Goal: Task Accomplishment & Management: Complete application form

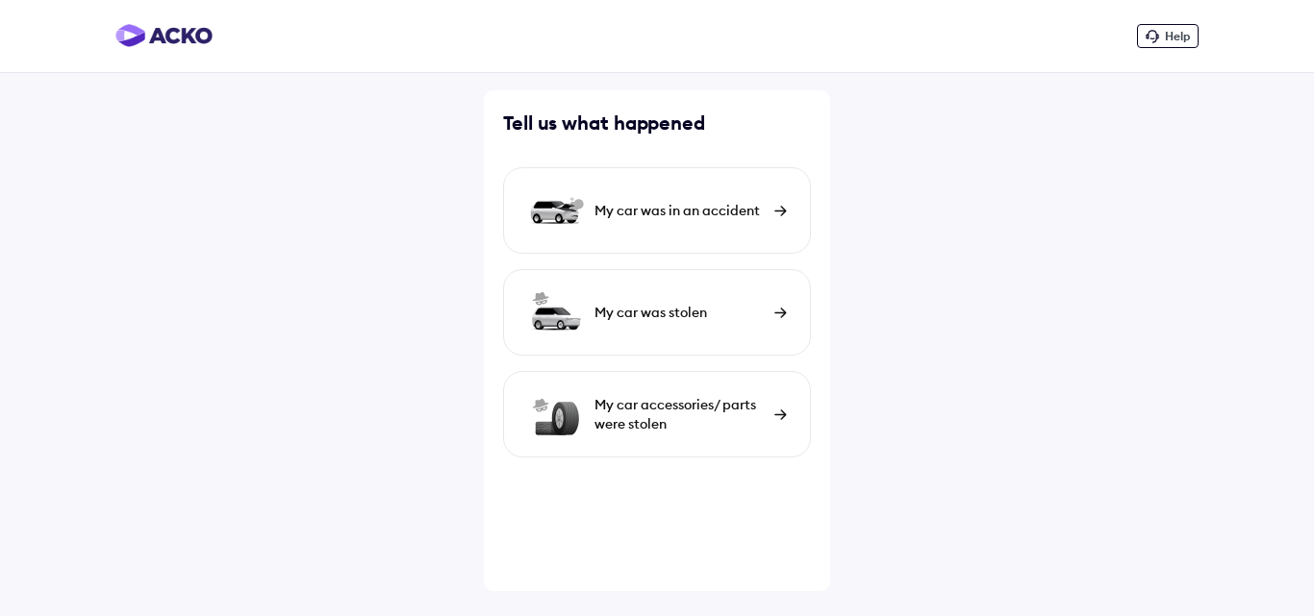
click at [767, 211] on div "My car was in an accident" at bounding box center [657, 210] width 308 height 87
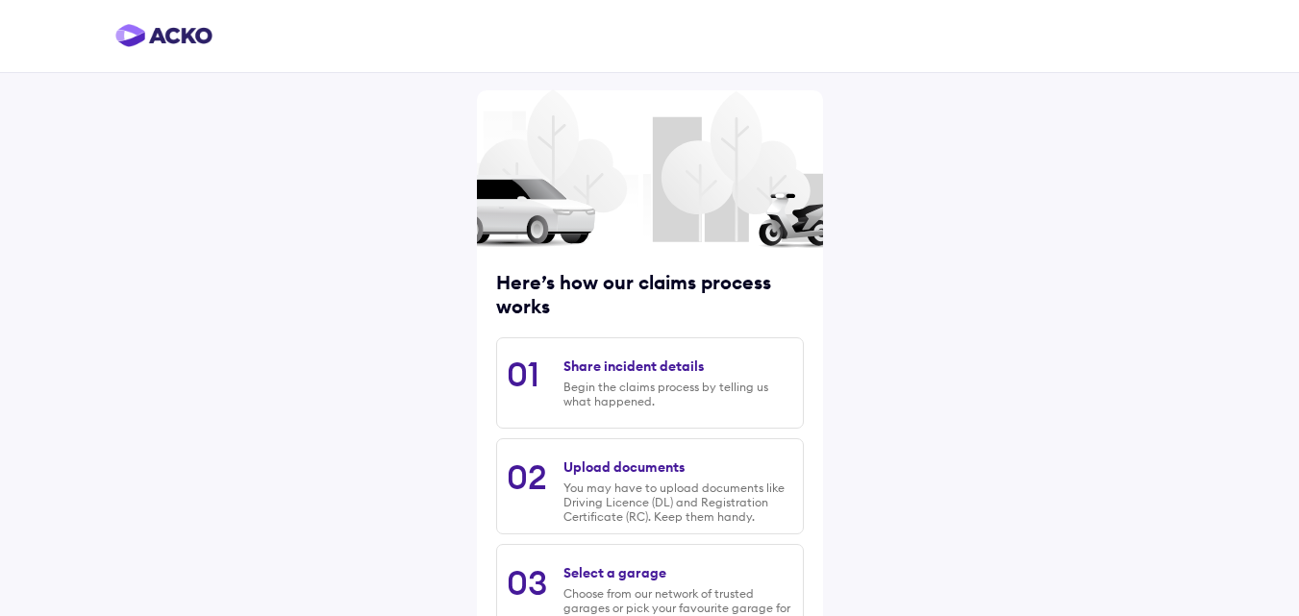
click at [640, 368] on div "Share incident details" at bounding box center [634, 366] width 140 height 17
click at [660, 394] on div "Begin the claims process by telling us what happened." at bounding box center [678, 394] width 229 height 29
click at [631, 386] on div "Begin the claims process by telling us what happened." at bounding box center [678, 394] width 229 height 29
click at [672, 386] on div "Begin the claims process by telling us what happened." at bounding box center [678, 394] width 229 height 29
click at [711, 366] on div "Share incident details Begin the claims process by telling us what happened." at bounding box center [678, 383] width 229 height 70
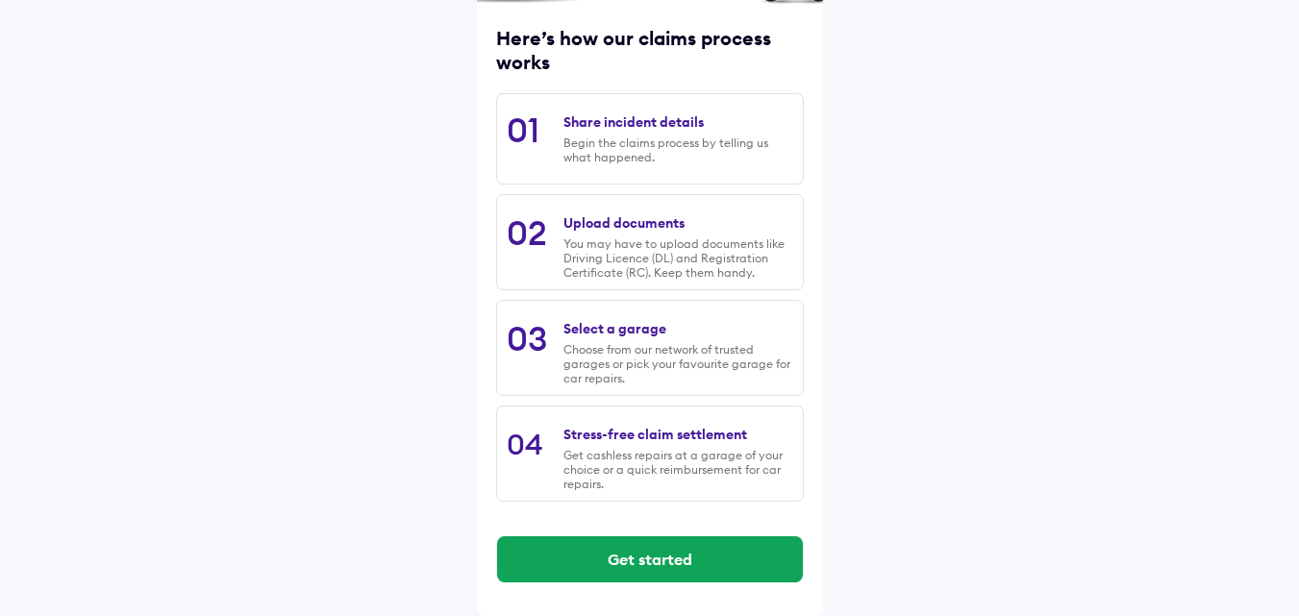
scroll to position [245, 0]
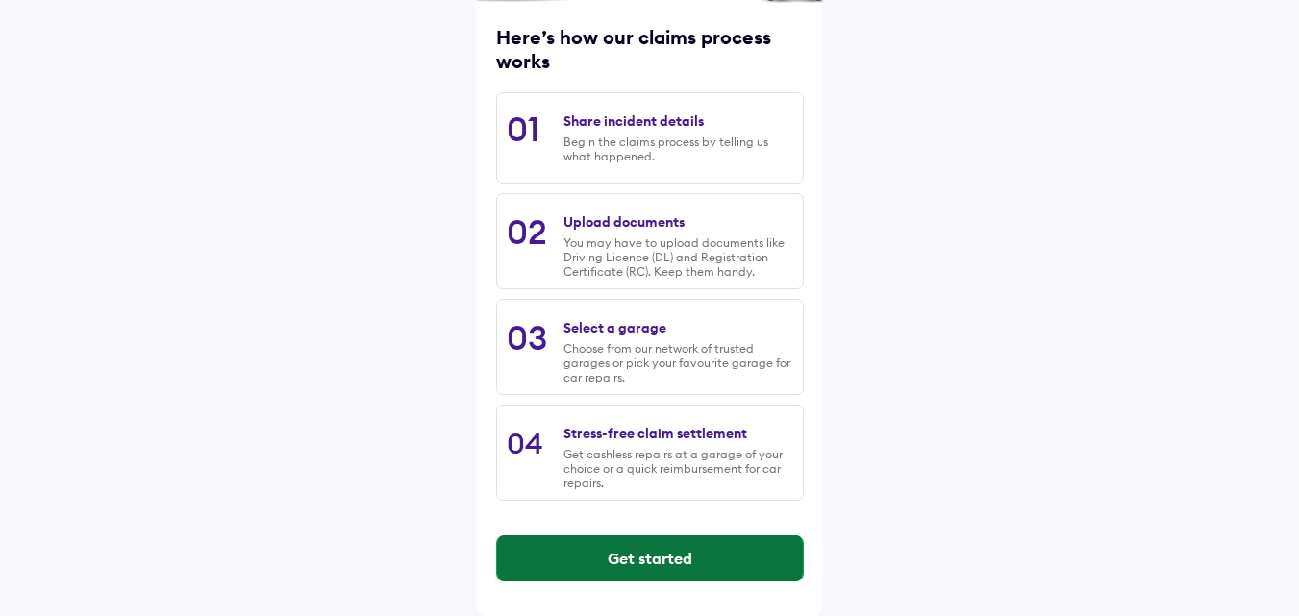
click at [650, 554] on button "Get started" at bounding box center [650, 559] width 306 height 46
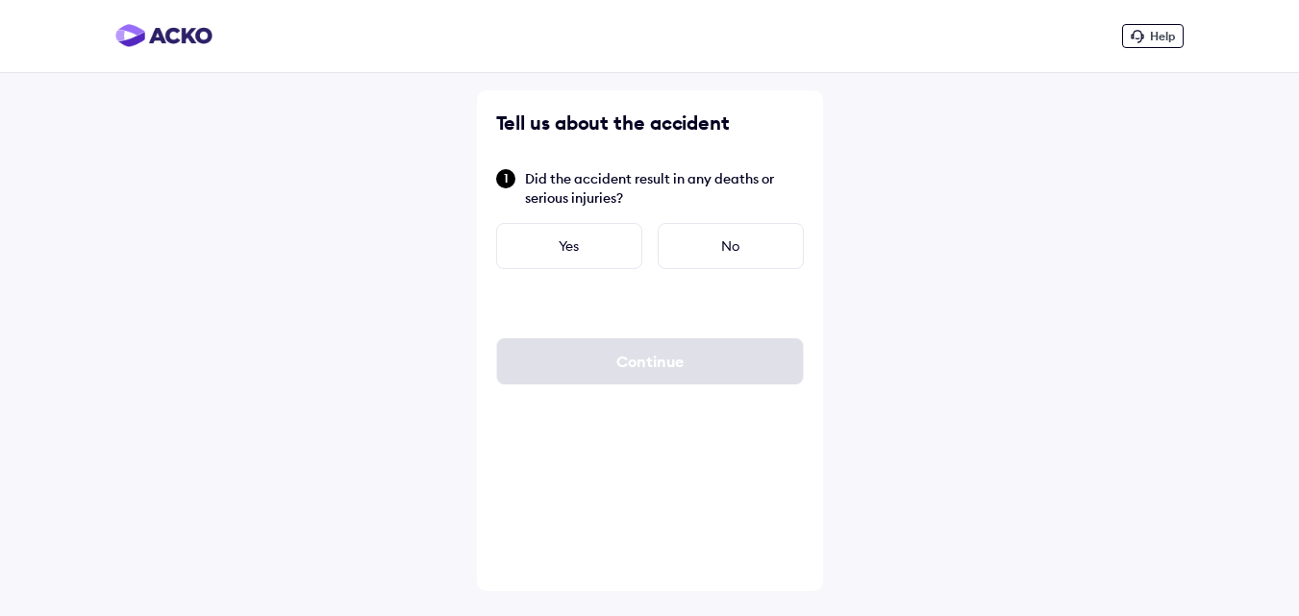
scroll to position [0, 0]
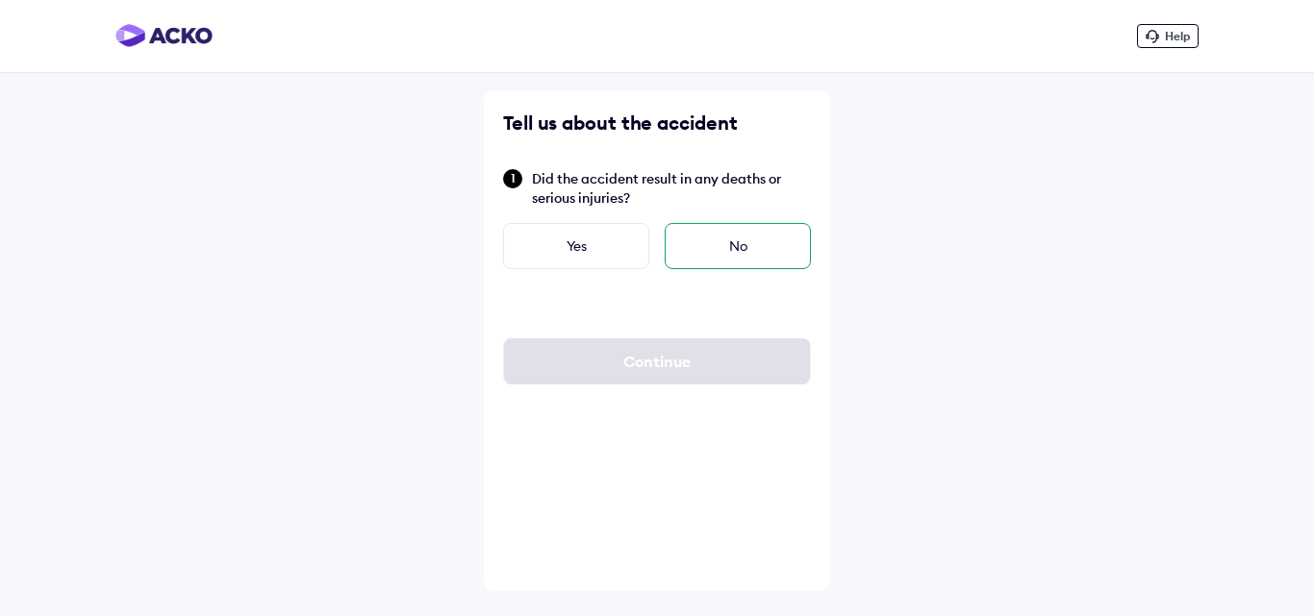
click at [736, 243] on div "No" at bounding box center [738, 246] width 146 height 46
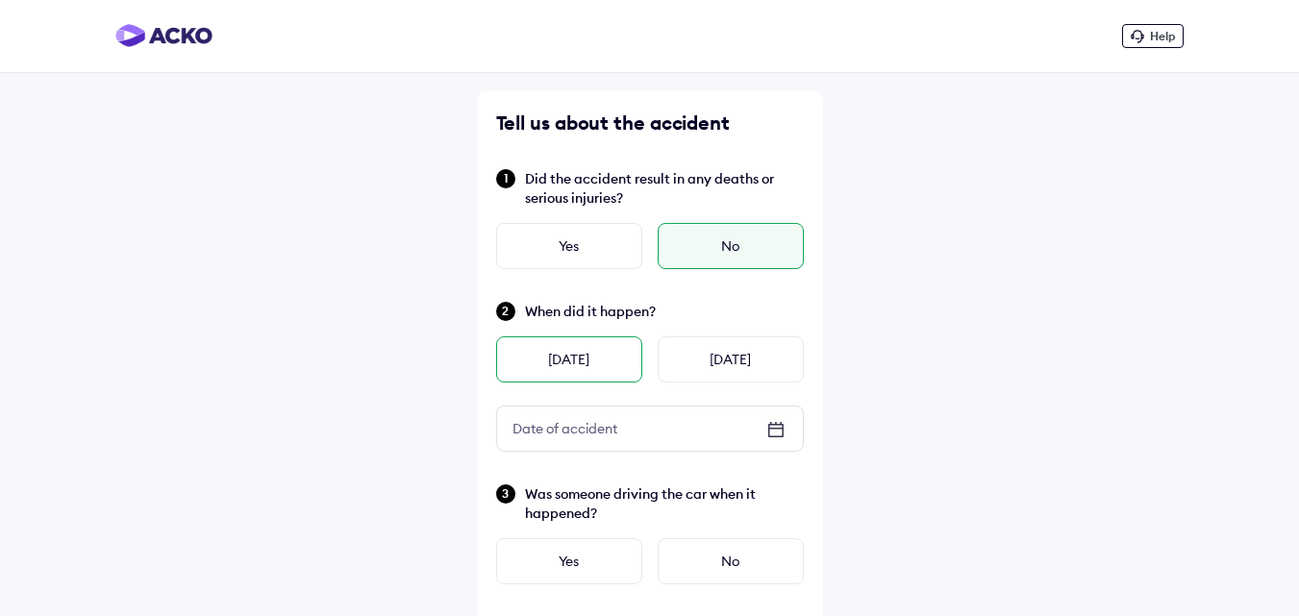
click at [617, 360] on div "[DATE]" at bounding box center [569, 360] width 146 height 46
click at [777, 424] on icon at bounding box center [775, 430] width 15 height 13
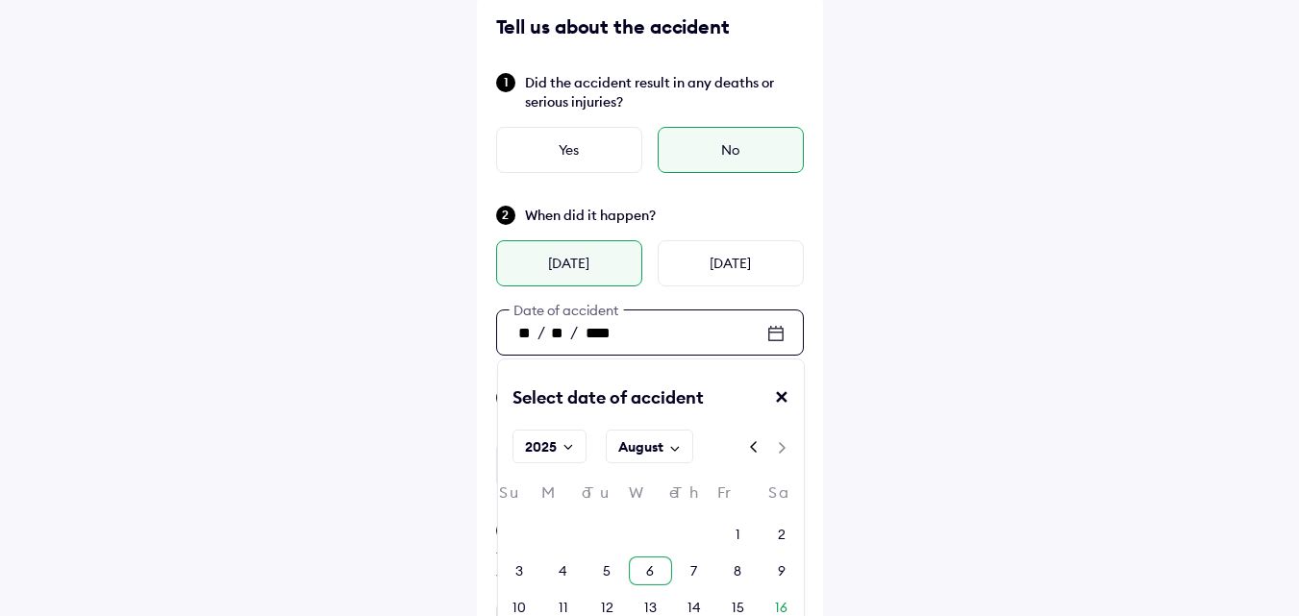
scroll to position [192, 0]
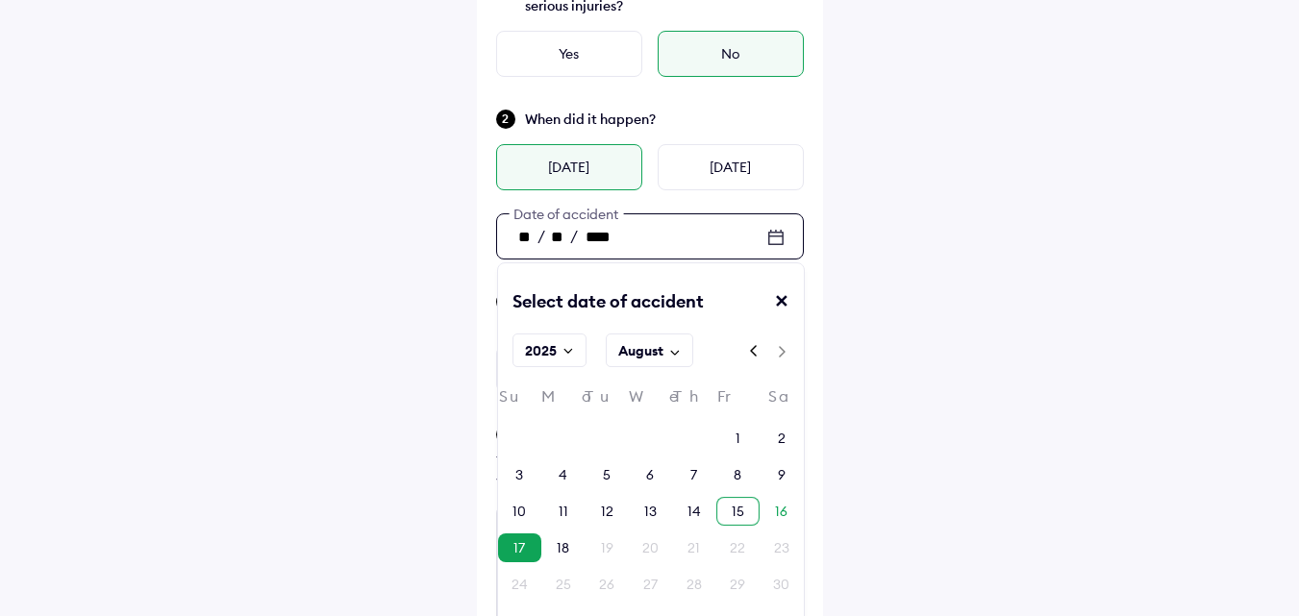
click at [736, 509] on div "15" at bounding box center [738, 511] width 13 height 19
type input "**"
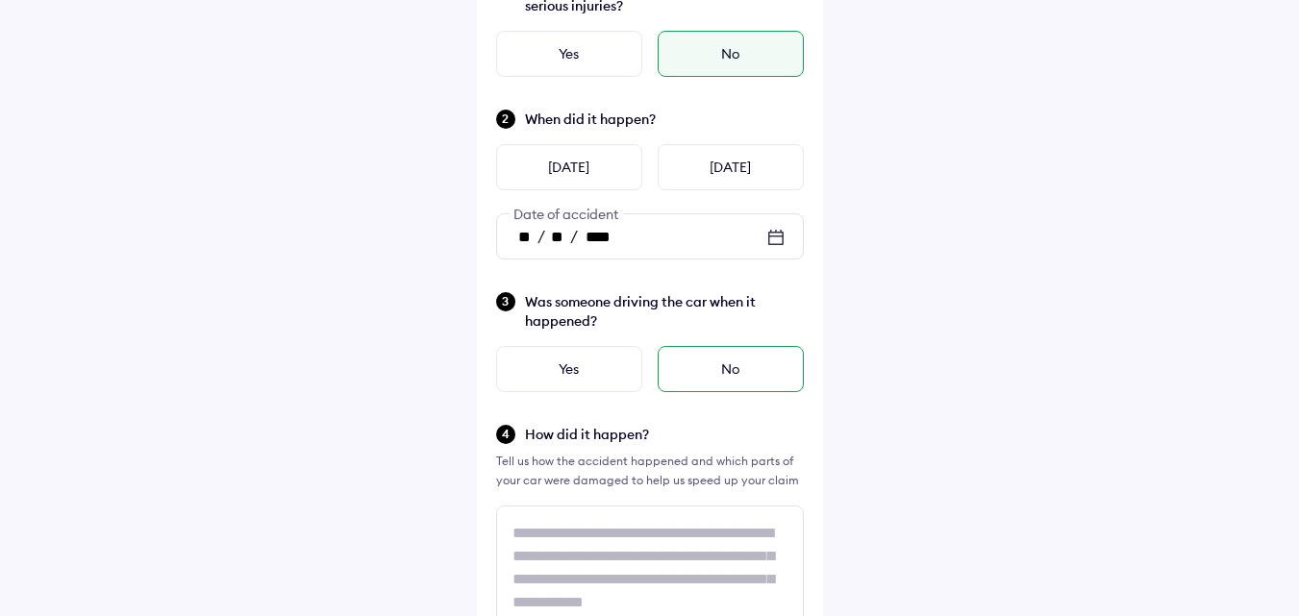
click at [729, 361] on div "No" at bounding box center [731, 369] width 146 height 46
click at [716, 382] on div "No" at bounding box center [731, 369] width 146 height 46
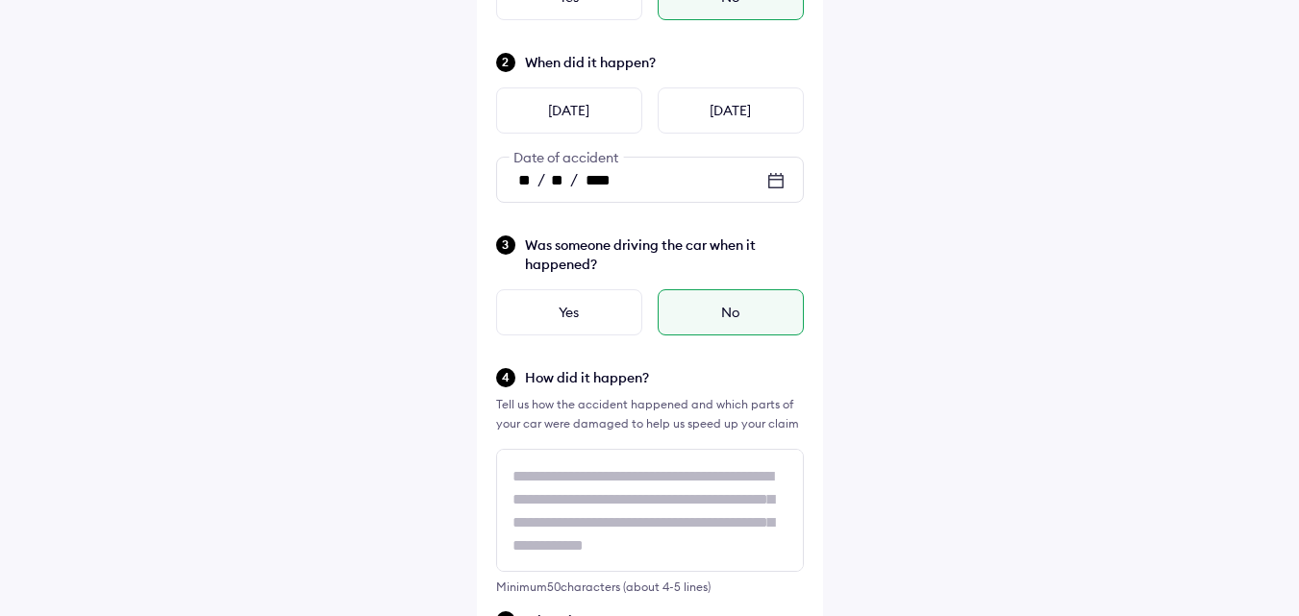
scroll to position [288, 0]
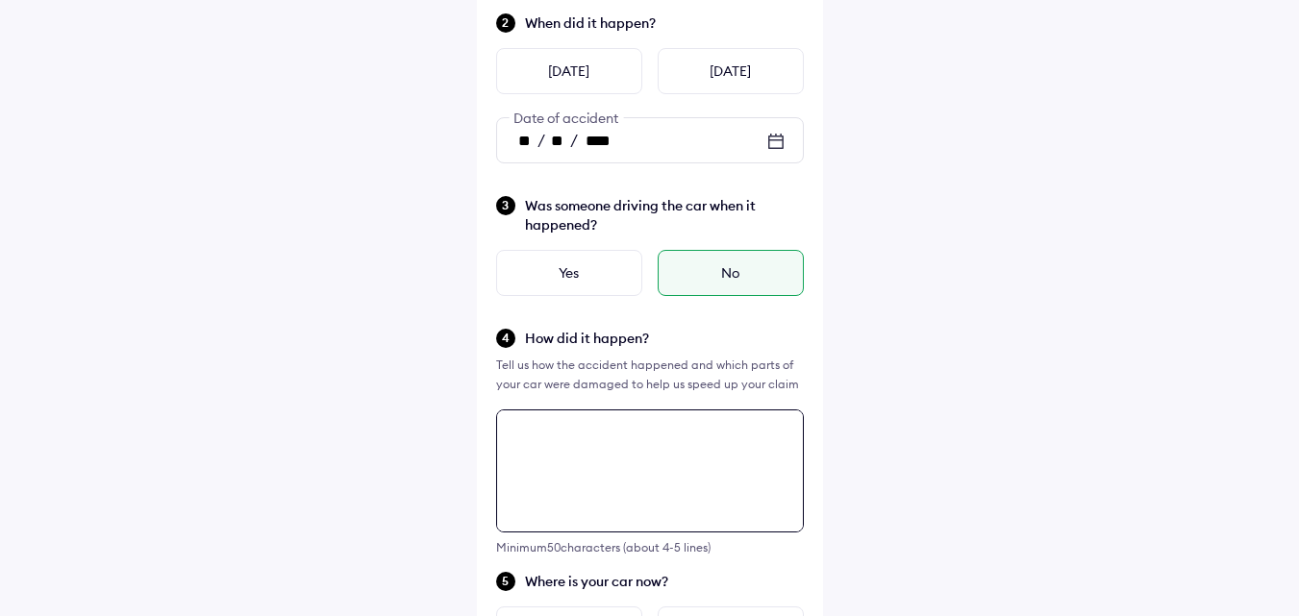
click at [620, 440] on textarea at bounding box center [650, 471] width 308 height 123
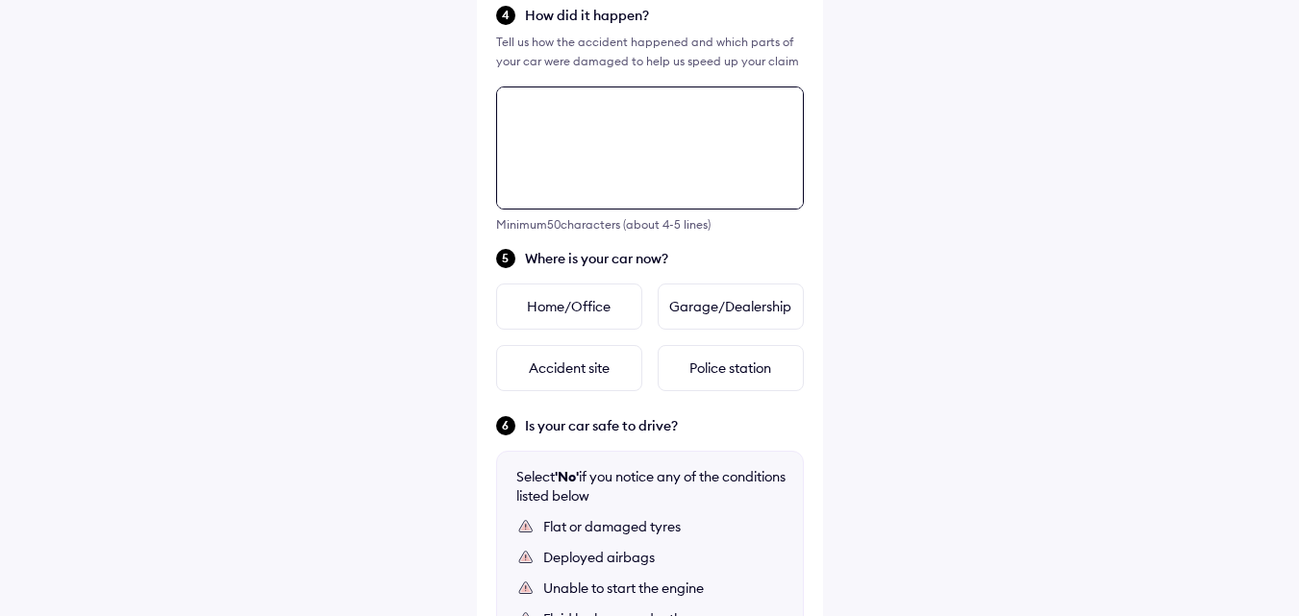
scroll to position [698, 0]
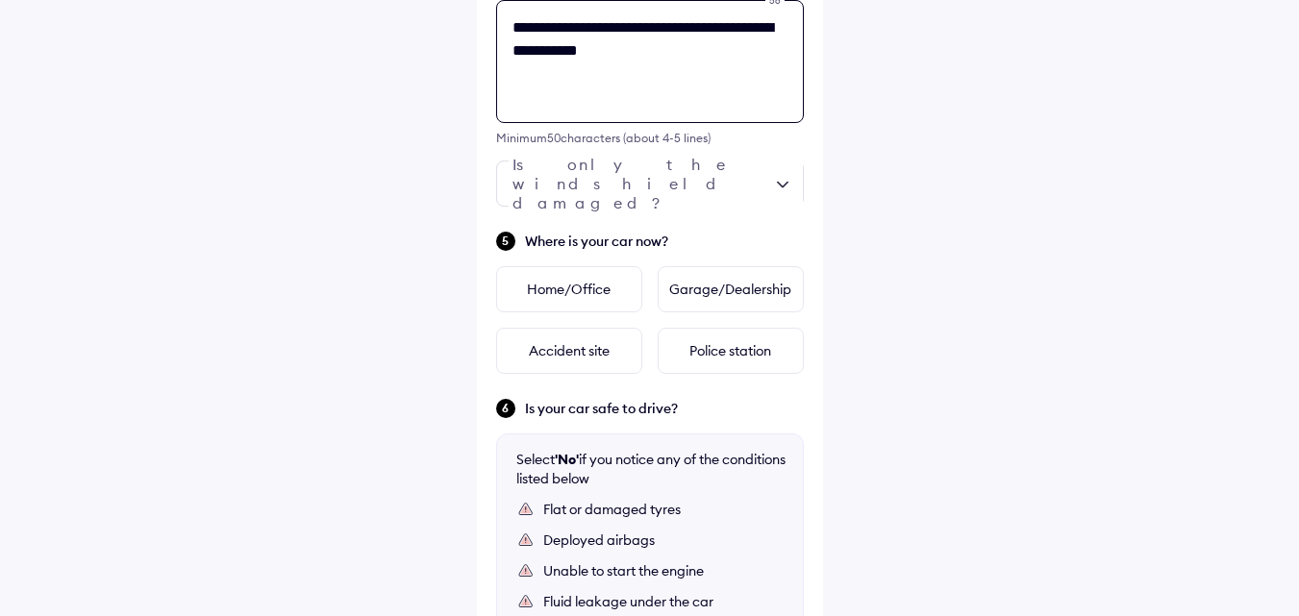
type textarea "**********"
click at [759, 226] on div "**********" at bounding box center [650, 158] width 346 height 1532
click at [765, 179] on div at bounding box center [650, 184] width 308 height 46
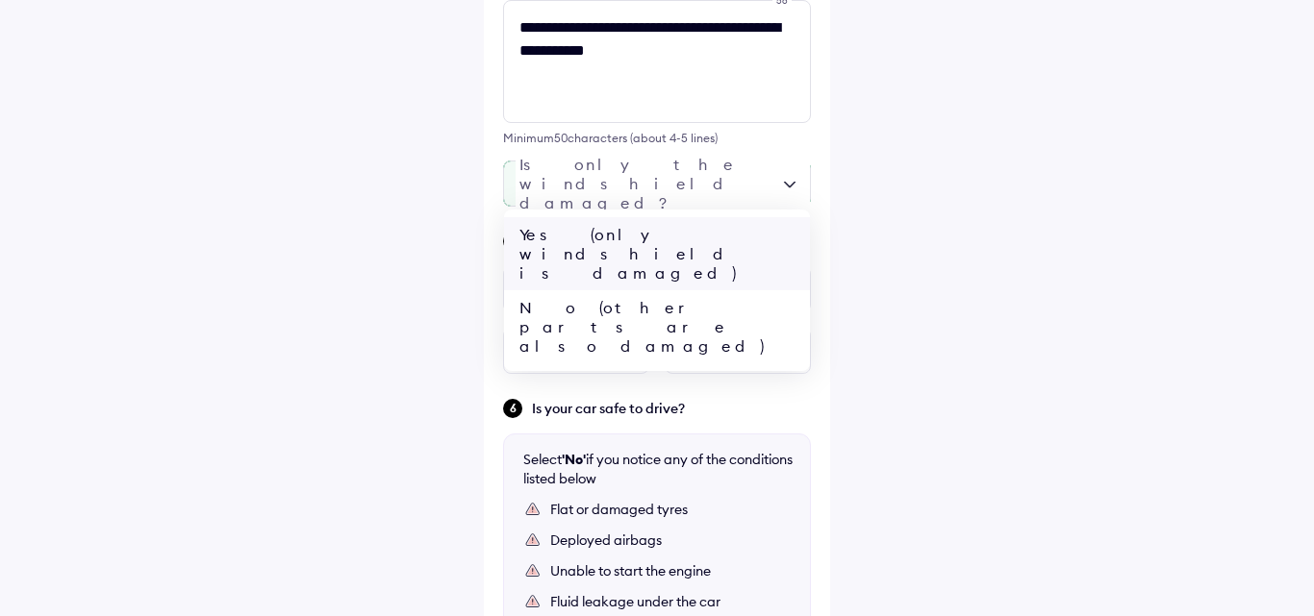
click at [671, 240] on div "Yes (only windshield is damaged)" at bounding box center [657, 253] width 306 height 73
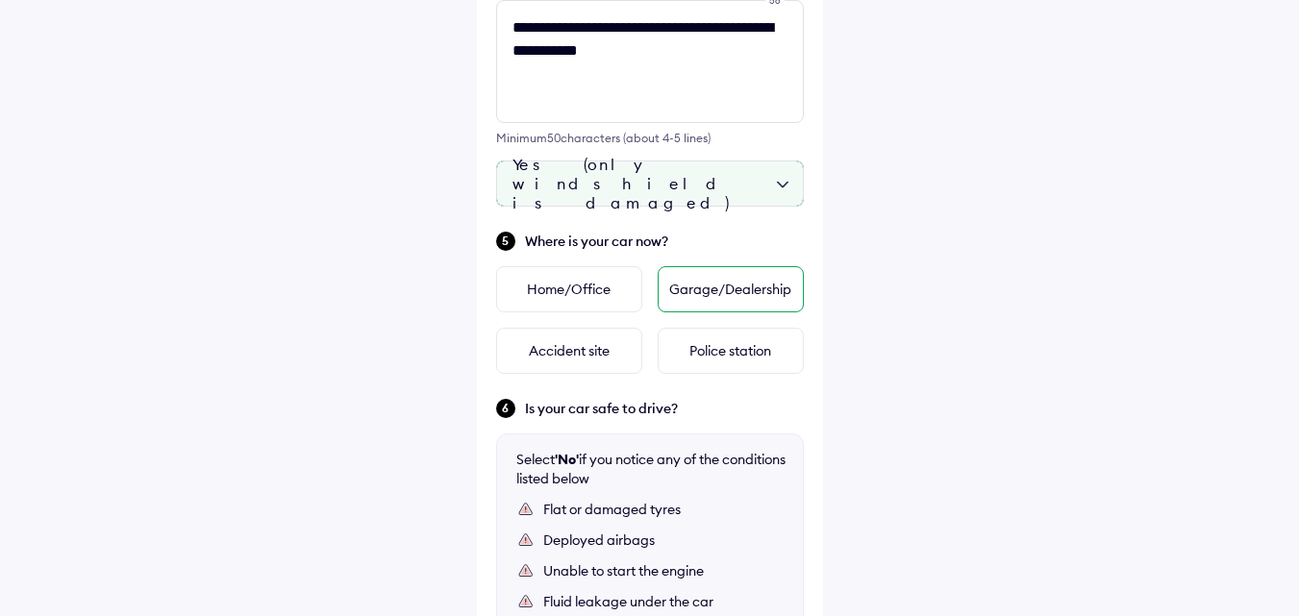
click at [698, 293] on div "Garage/Dealership" at bounding box center [731, 289] width 146 height 46
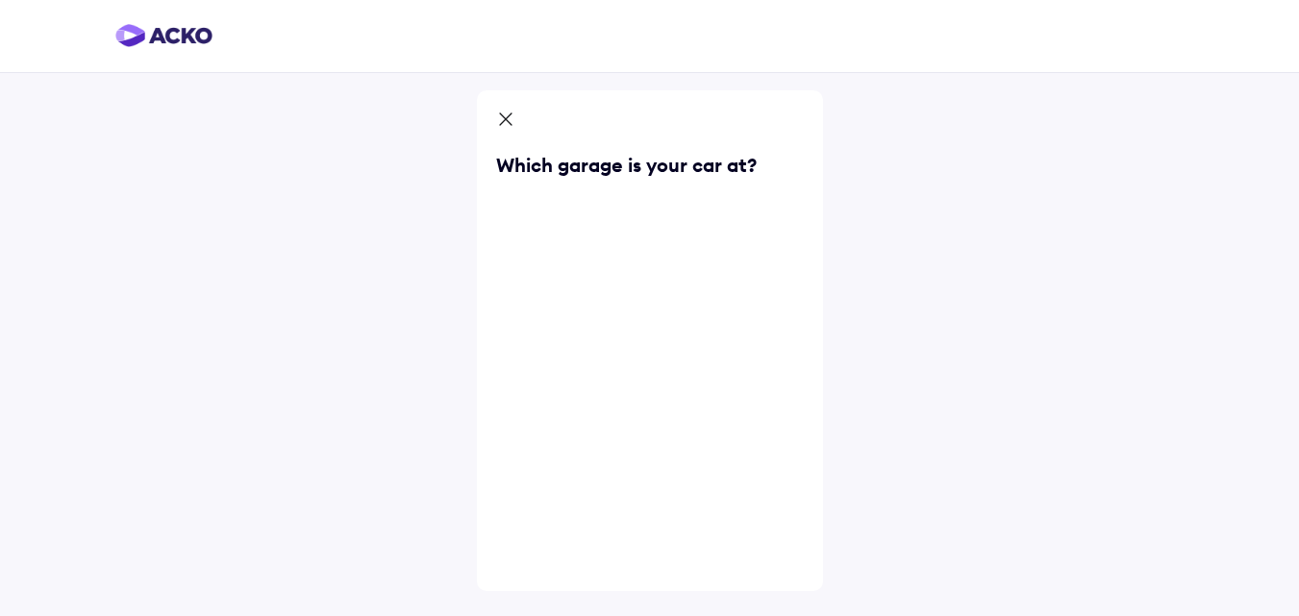
scroll to position [0, 0]
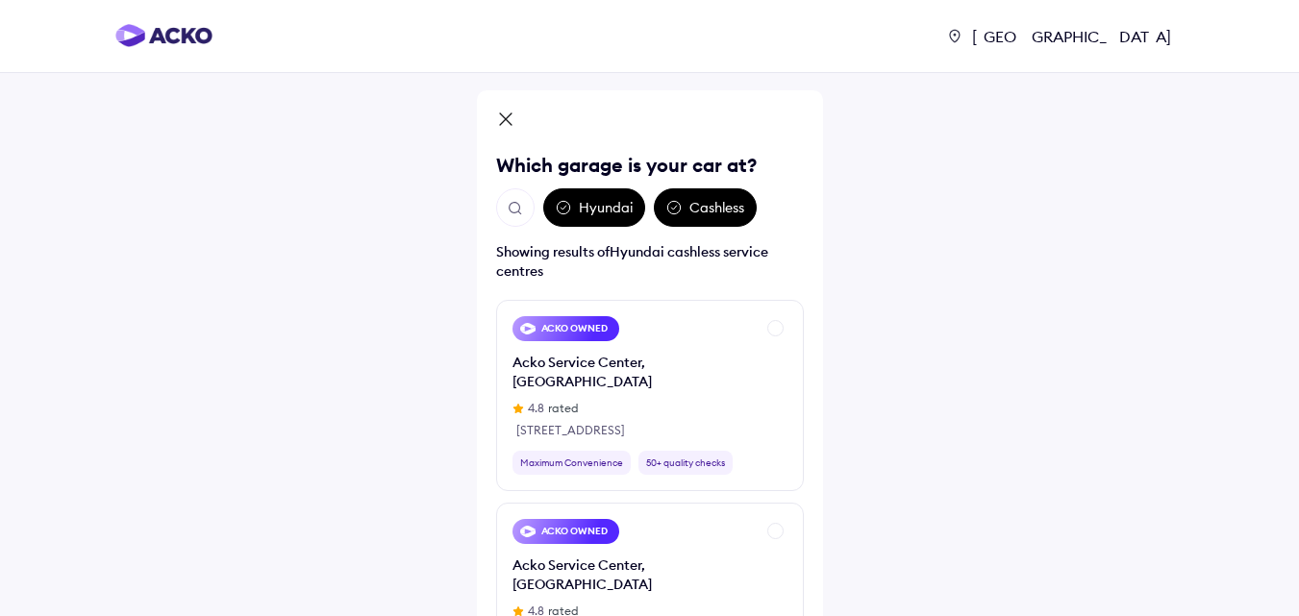
click at [603, 207] on div "Hyundai" at bounding box center [594, 207] width 102 height 38
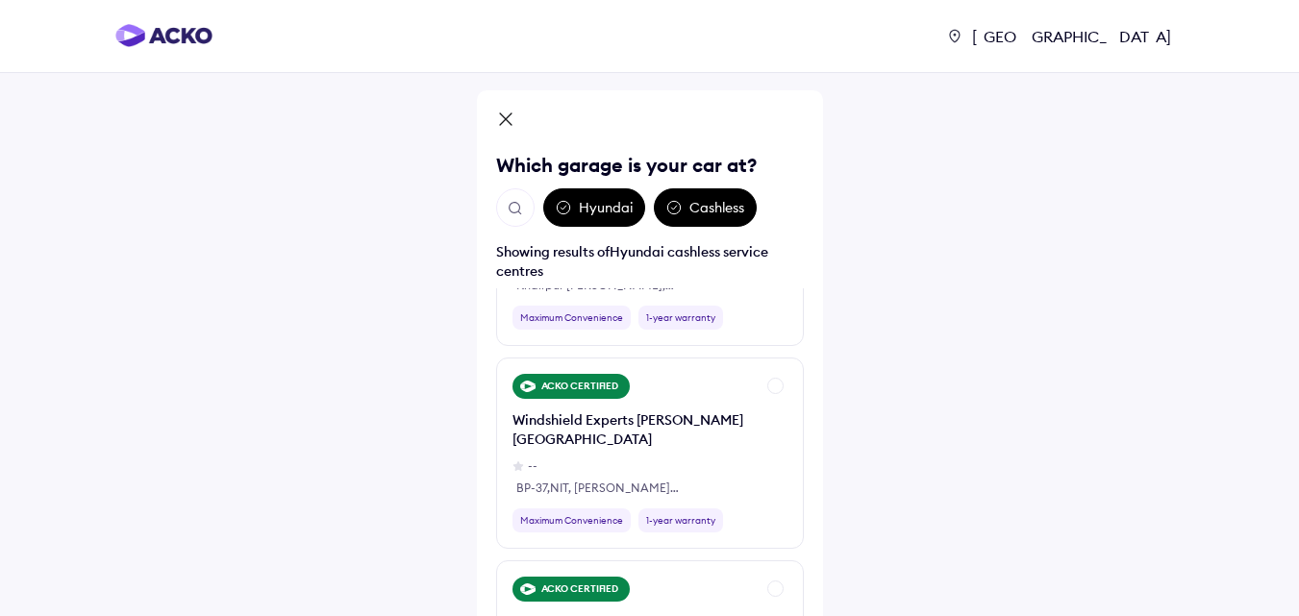
scroll to position [6635, 0]
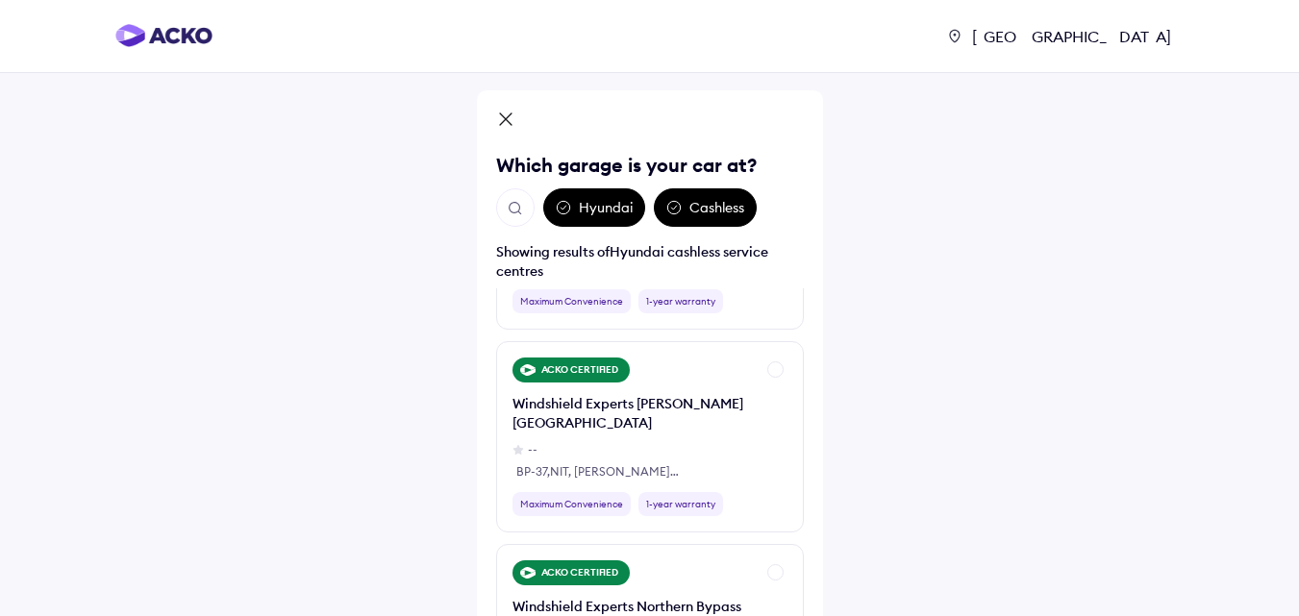
click at [514, 203] on img "Open search" at bounding box center [515, 208] width 17 height 17
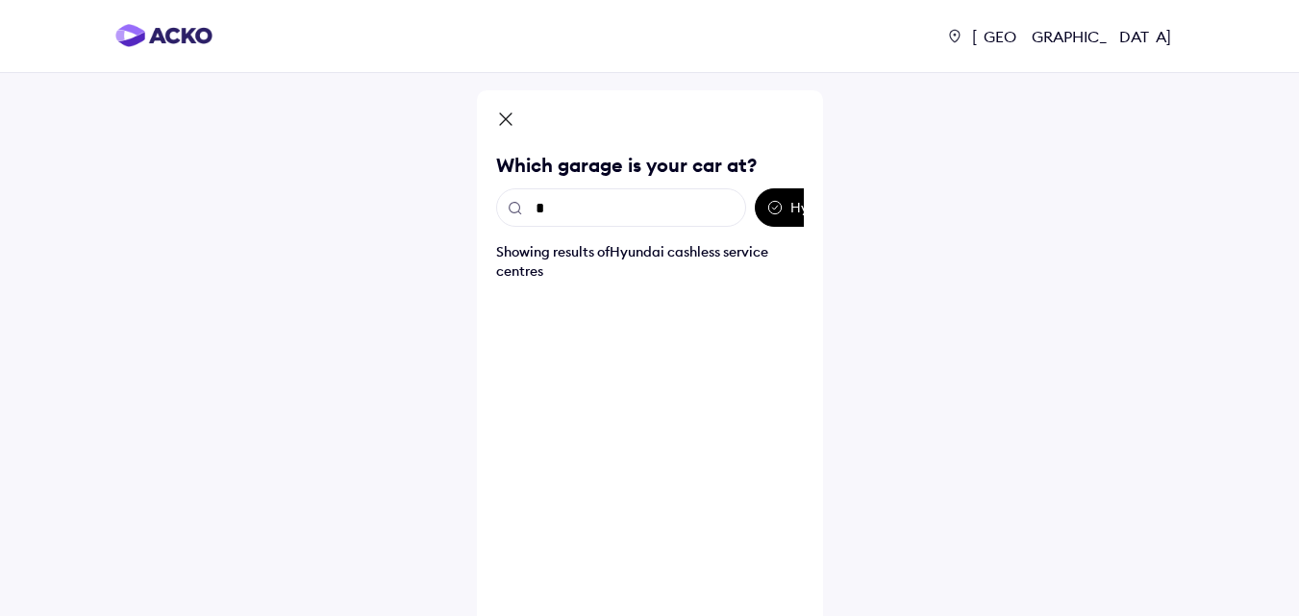
scroll to position [0, 0]
type input "****"
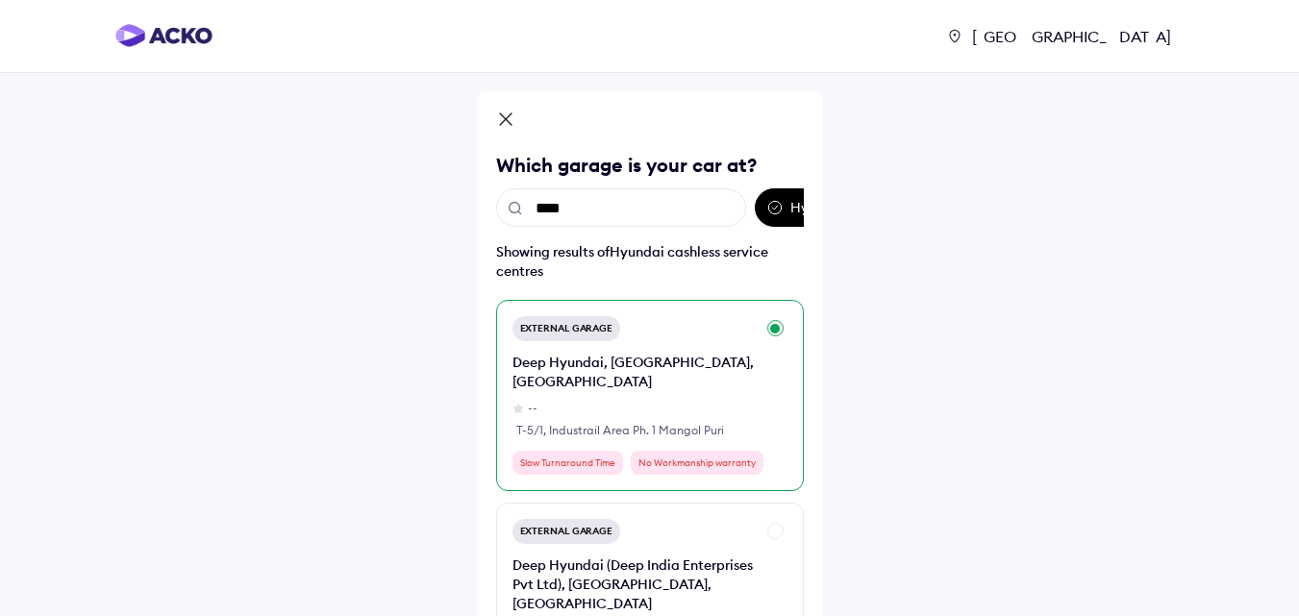
click at [589, 422] on div "T-5/1, Industrail Area Ph. 1 Mangol Puri" at bounding box center [633, 430] width 235 height 17
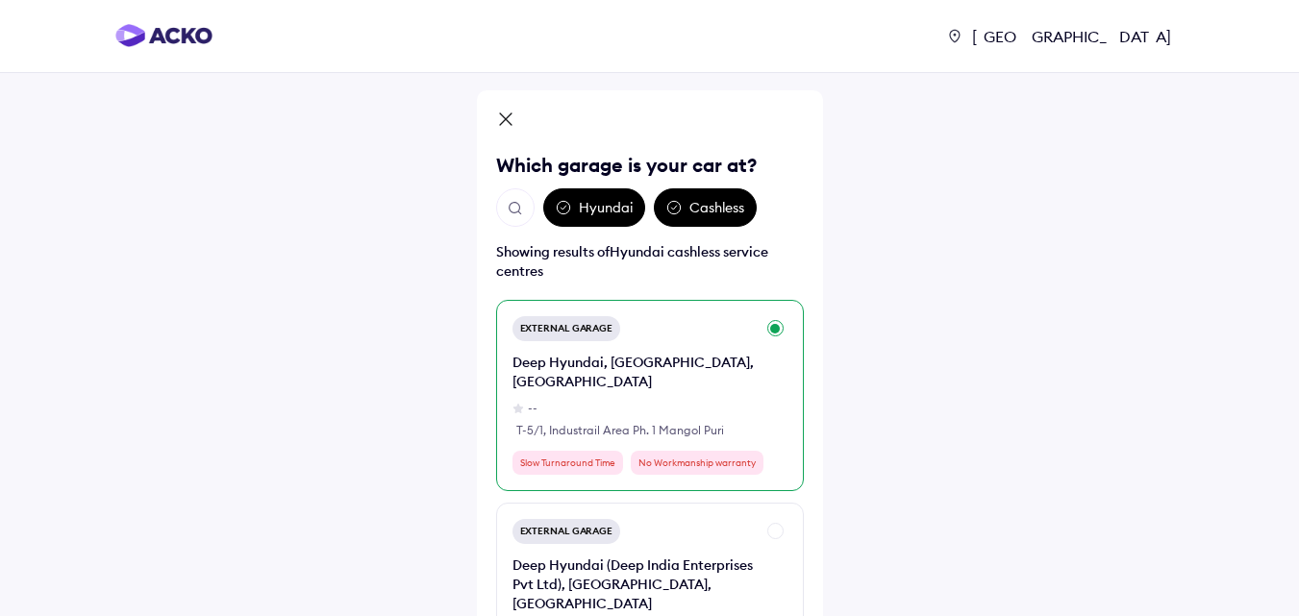
click at [776, 325] on div "External Garage Deep Hyundai, Mangolpuri, [GEOGRAPHIC_DATA] -- T-5/1, Industrai…" at bounding box center [650, 395] width 308 height 191
click at [553, 451] on div "Slow Turnaround Time" at bounding box center [568, 463] width 111 height 24
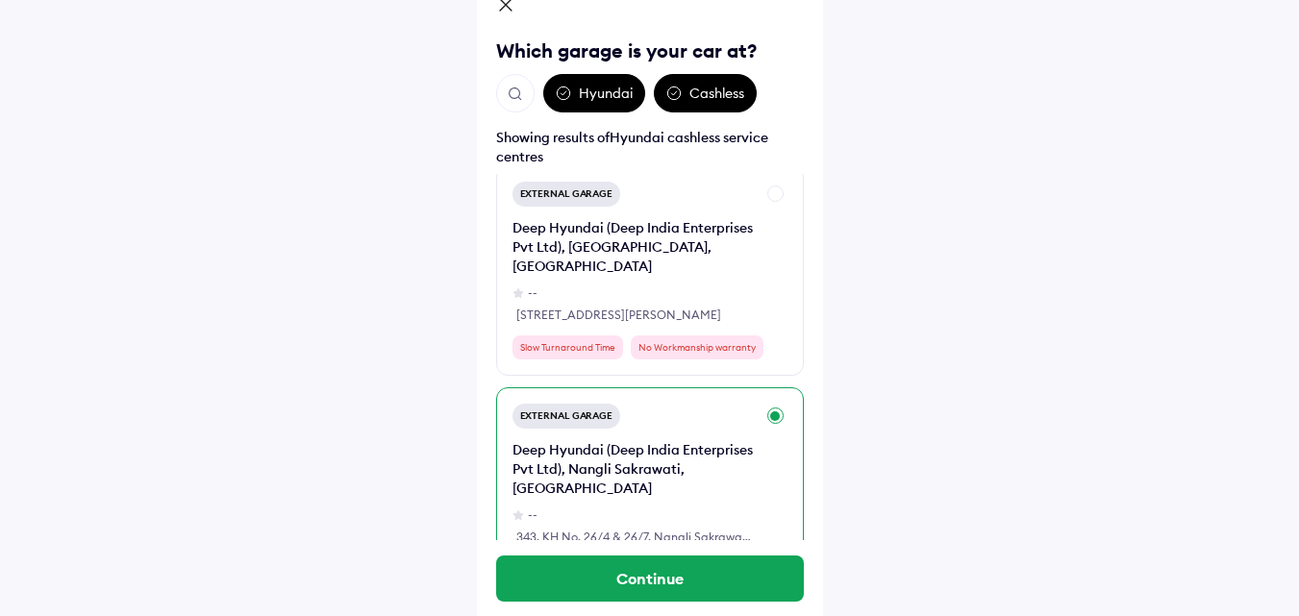
scroll to position [135, 0]
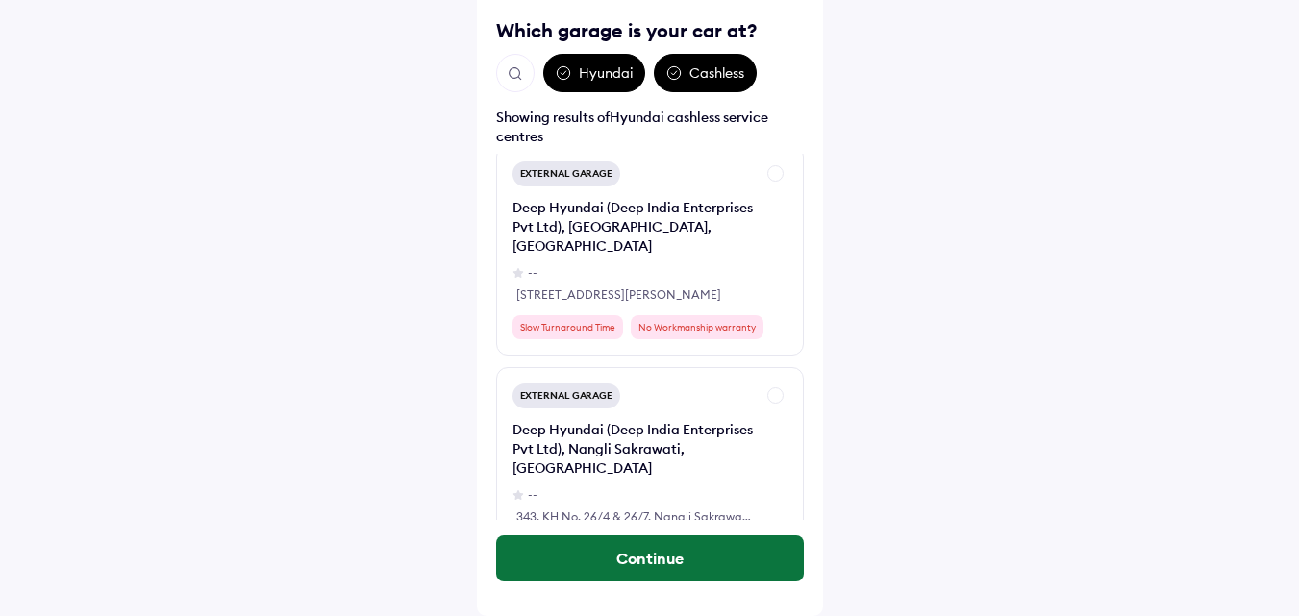
click at [664, 553] on button "Continue" at bounding box center [650, 559] width 308 height 46
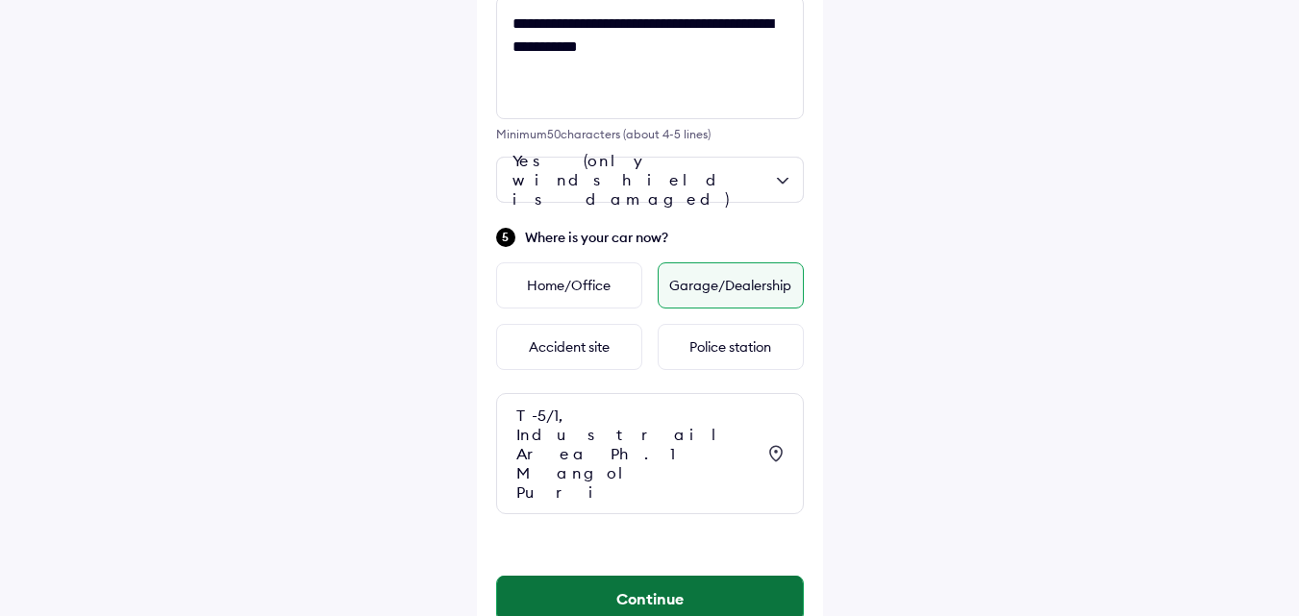
scroll to position [708, 0]
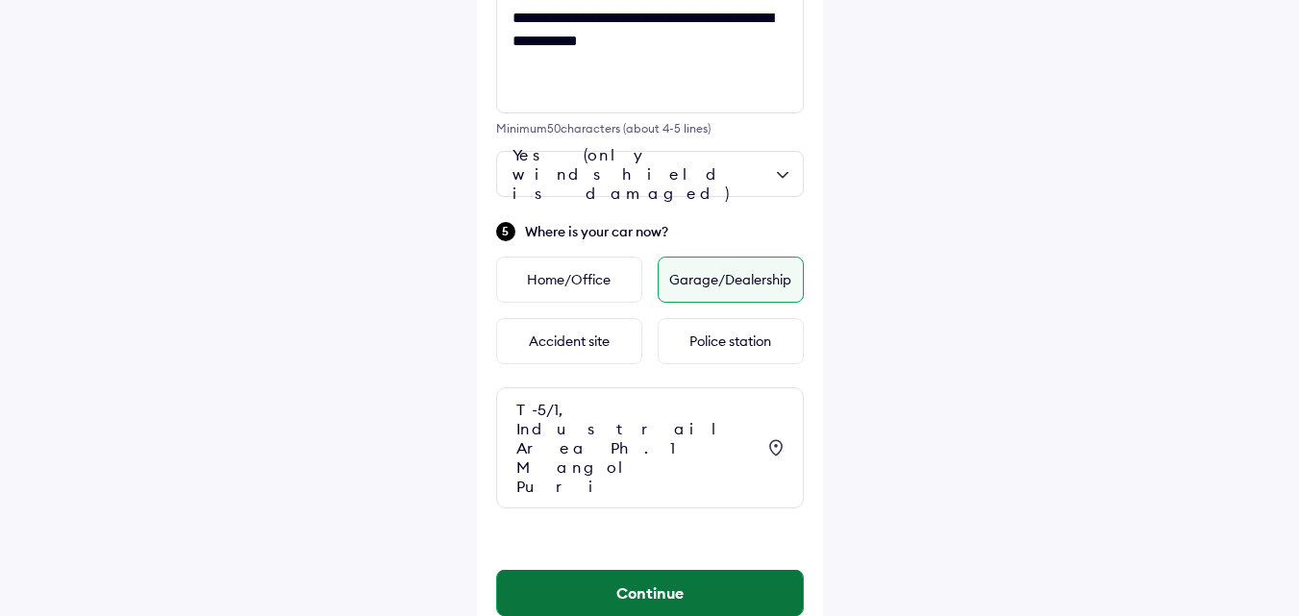
click at [652, 570] on button "Continue" at bounding box center [650, 593] width 306 height 46
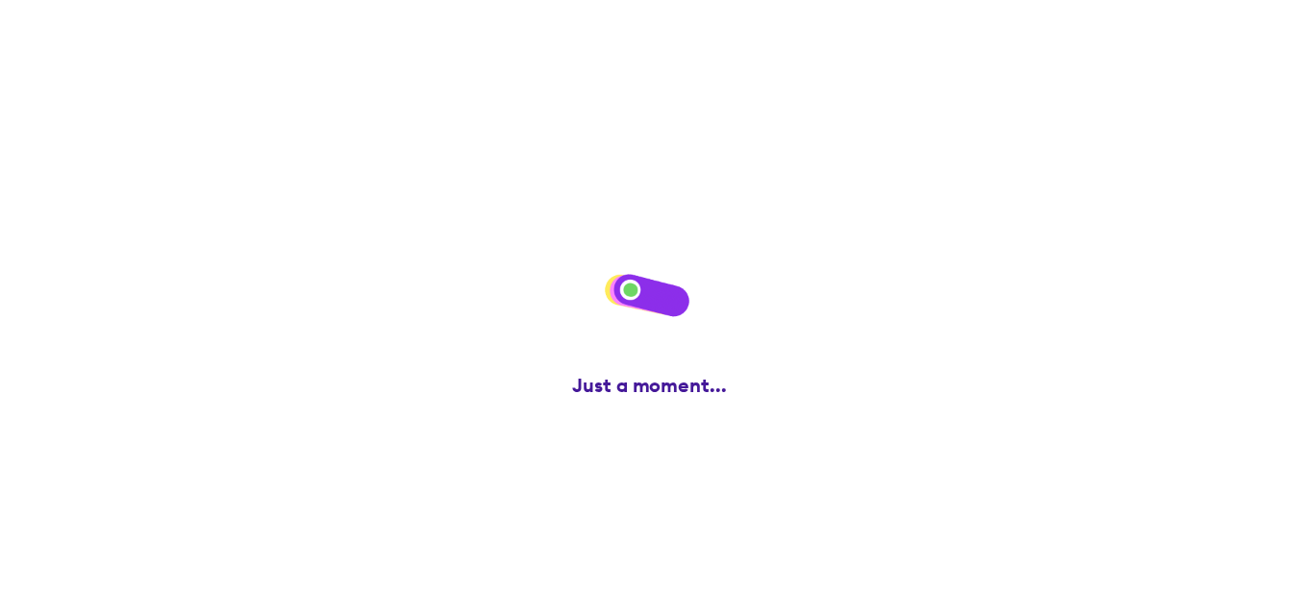
scroll to position [0, 0]
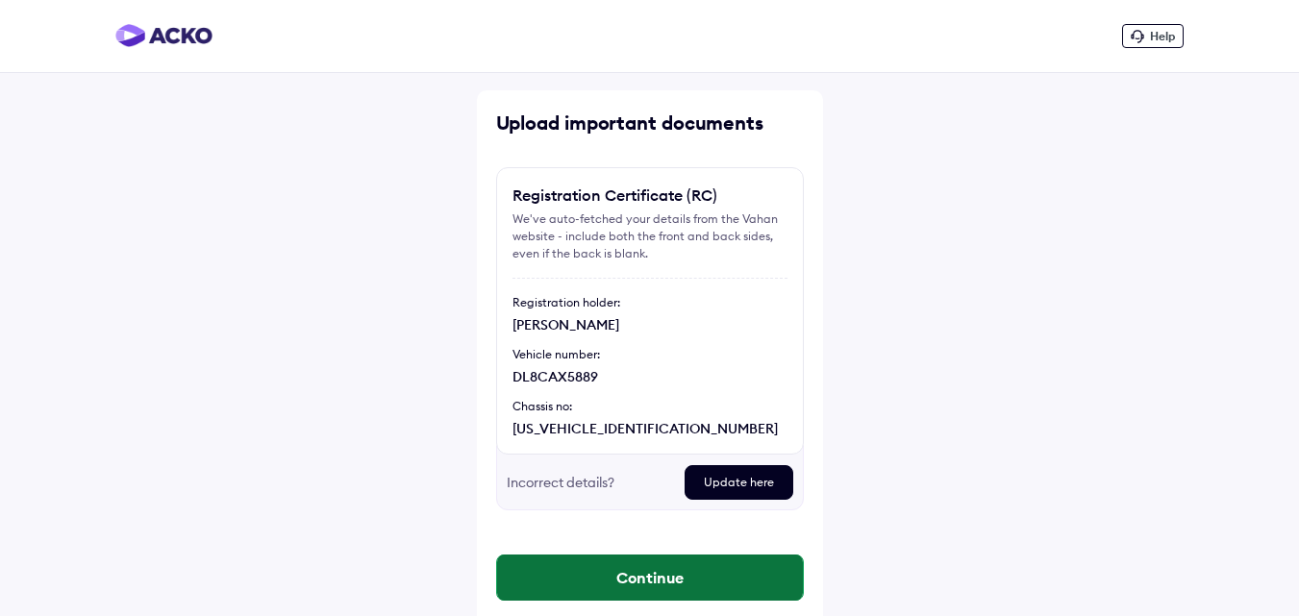
click at [663, 581] on button "Continue" at bounding box center [650, 578] width 306 height 46
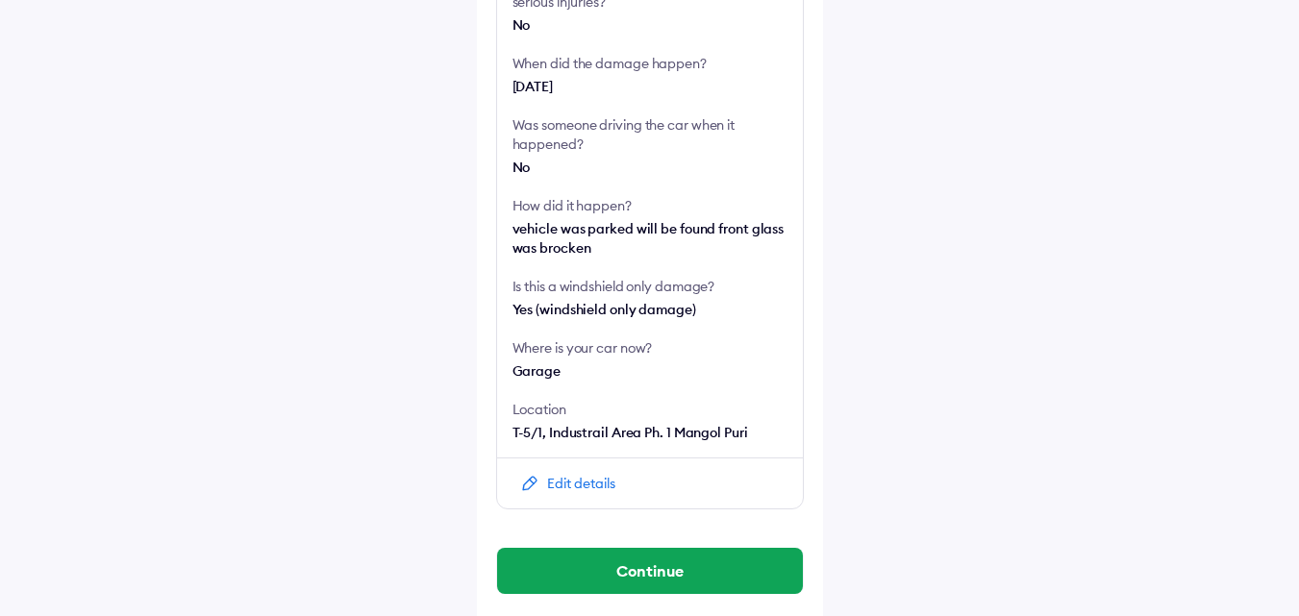
scroll to position [481, 0]
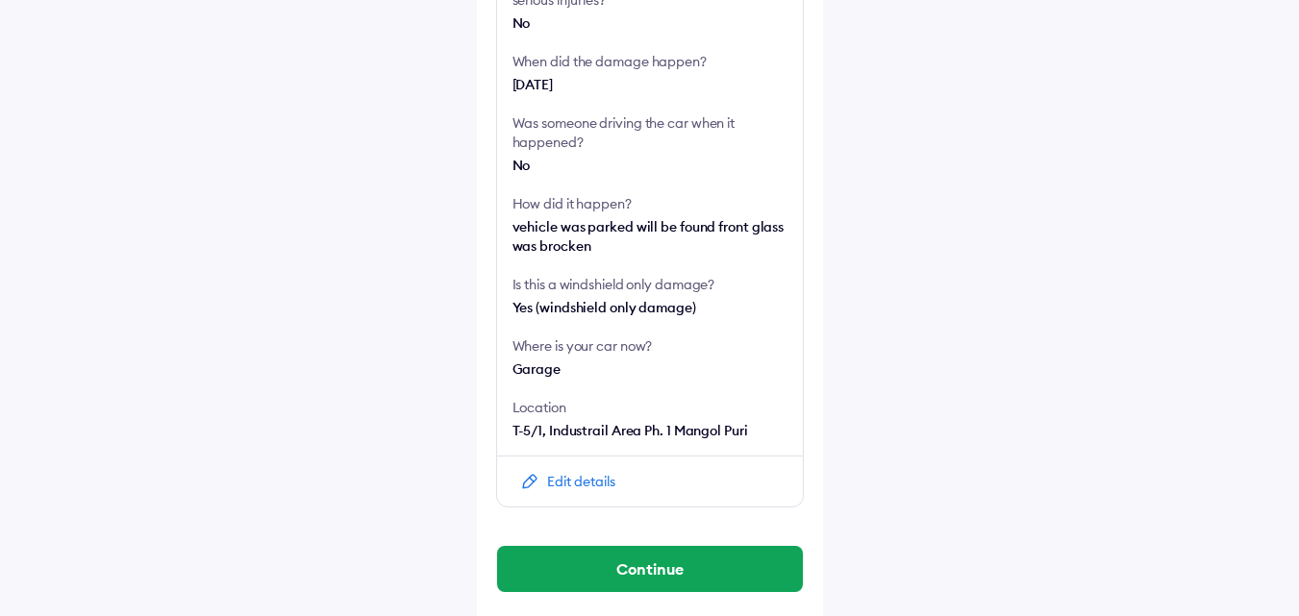
click at [673, 565] on button "Continue" at bounding box center [650, 569] width 306 height 46
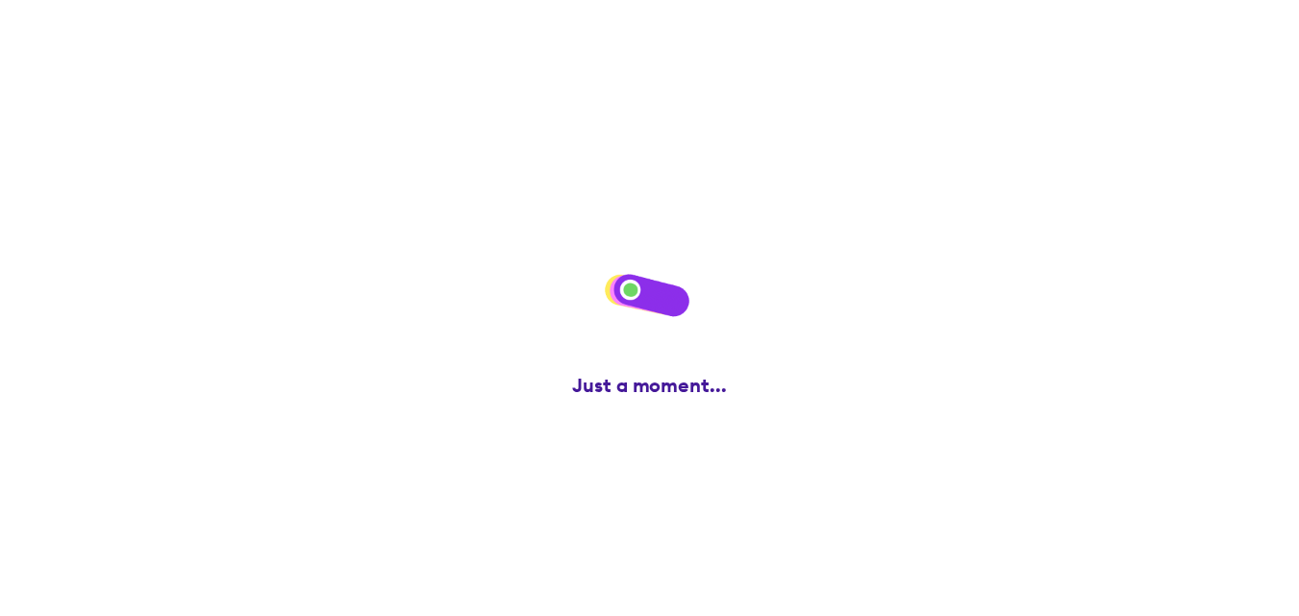
scroll to position [0, 0]
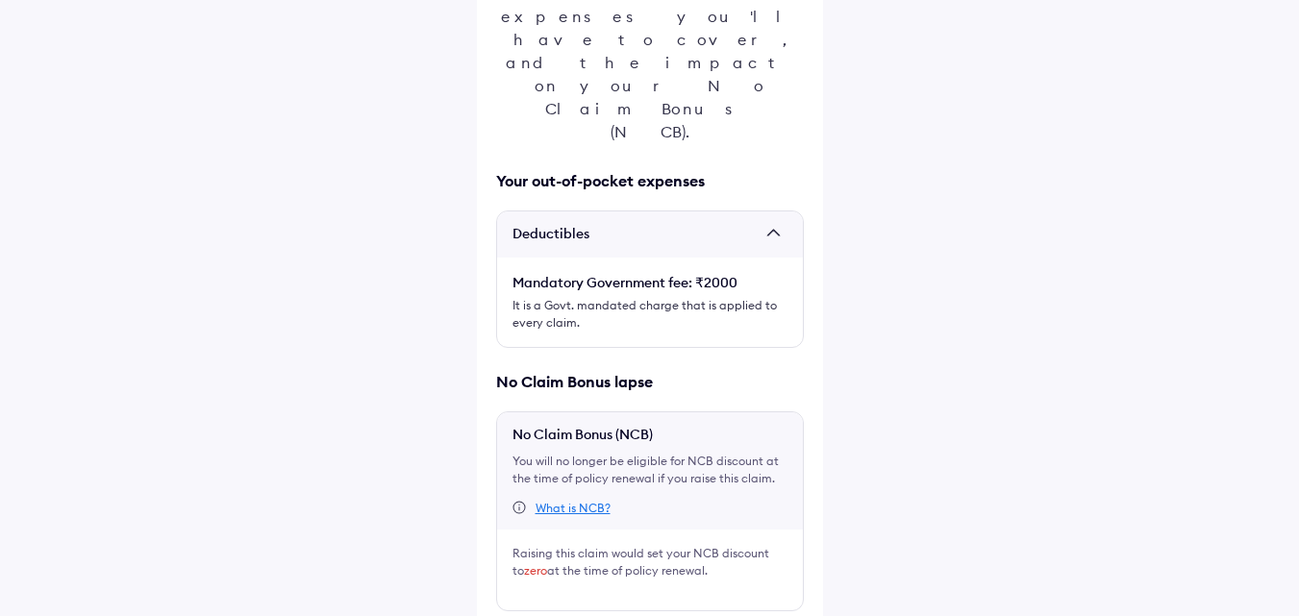
scroll to position [315, 0]
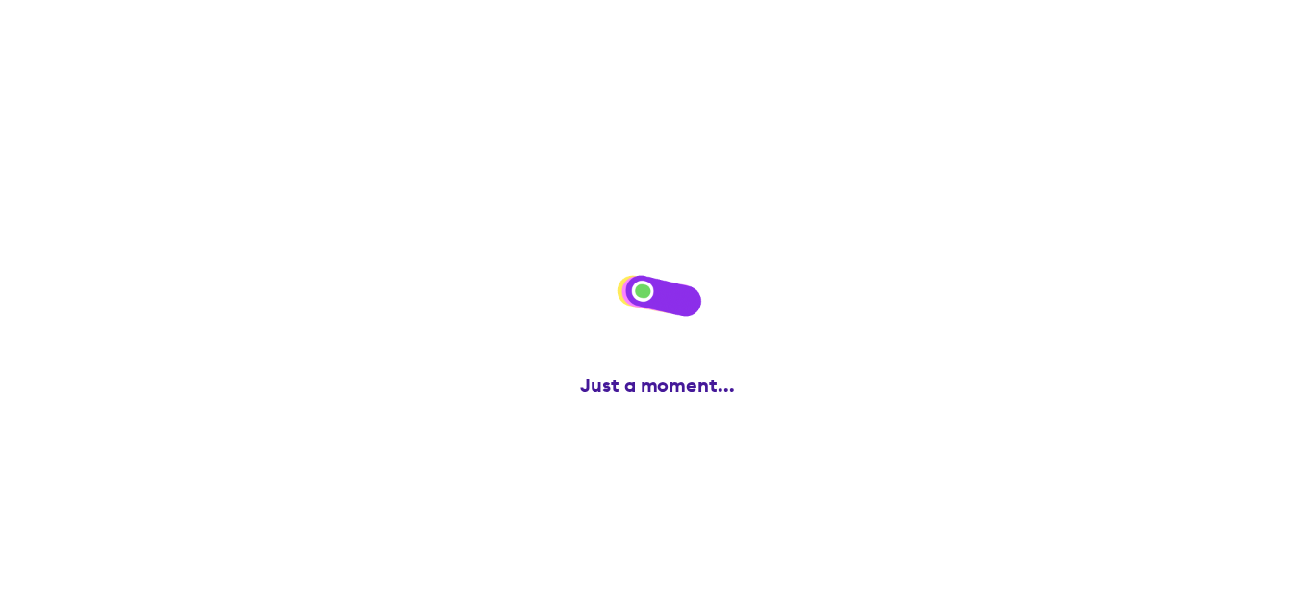
scroll to position [0, 0]
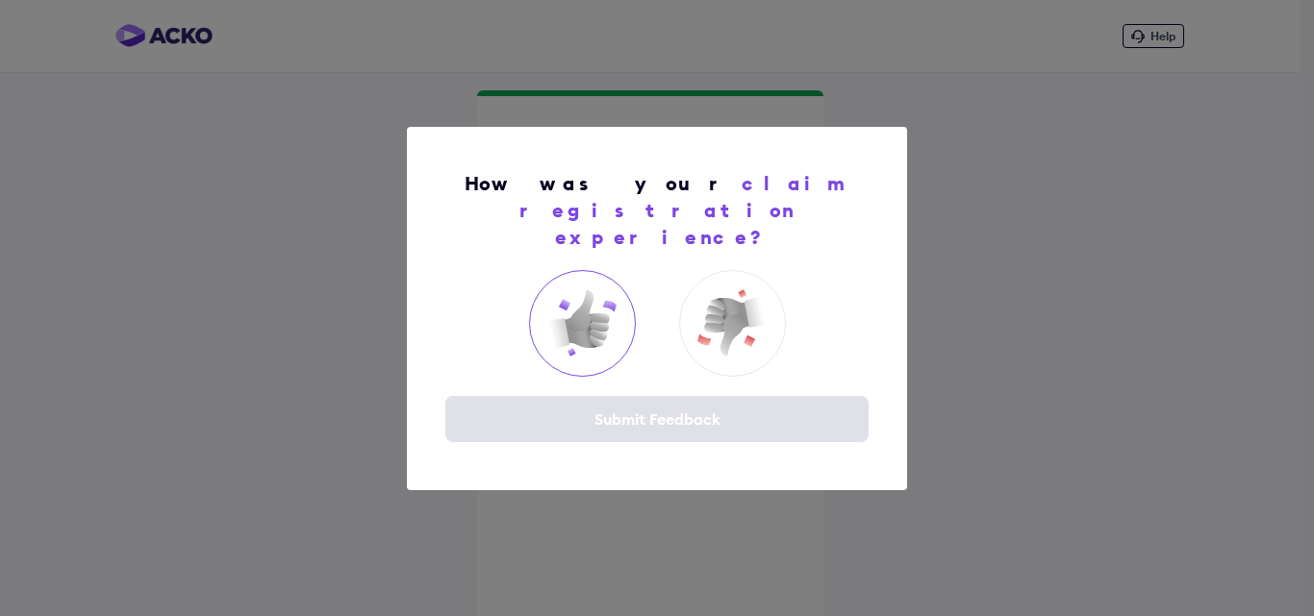
click at [595, 294] on img at bounding box center [581, 323] width 77 height 77
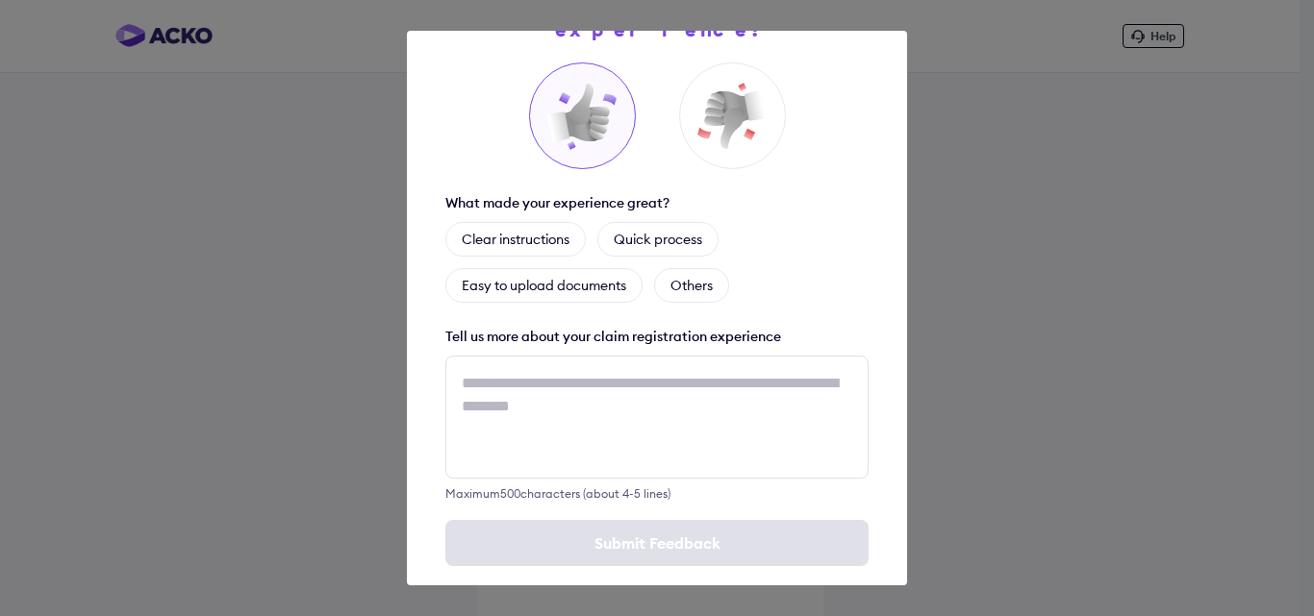
scroll to position [113, 0]
click at [689, 220] on div "Quick process" at bounding box center [657, 237] width 121 height 35
click at [663, 220] on div "Quick process" at bounding box center [669, 237] width 144 height 35
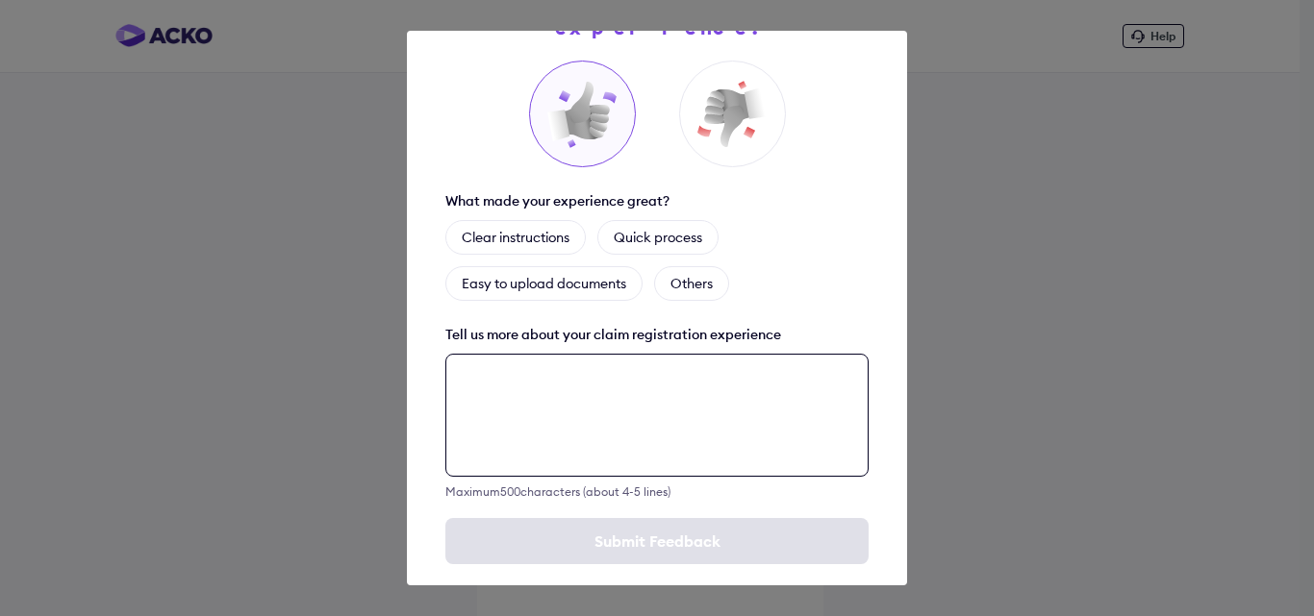
click at [624, 373] on textarea at bounding box center [656, 415] width 423 height 123
click at [670, 354] on textarea at bounding box center [656, 415] width 423 height 123
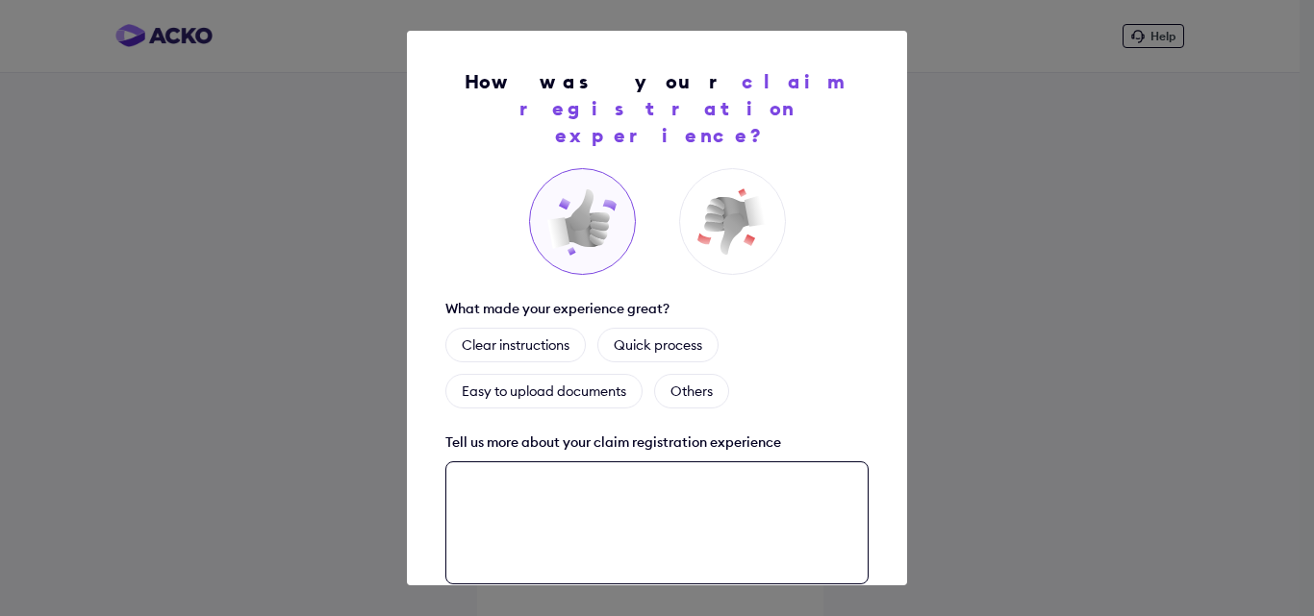
scroll to position [0, 0]
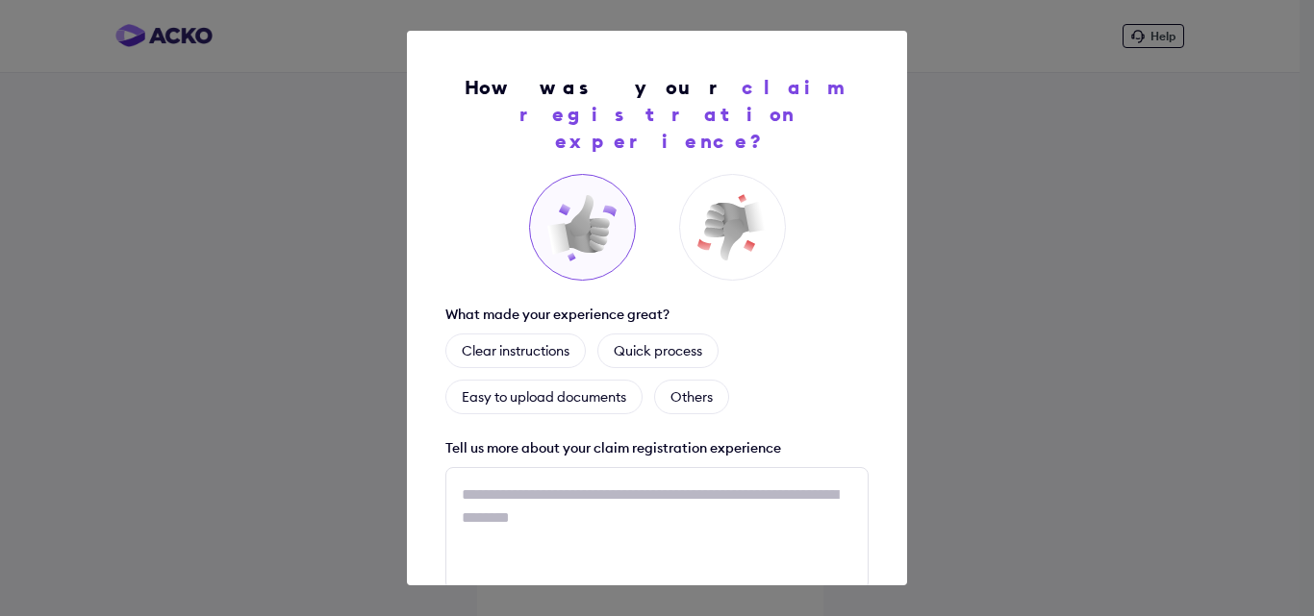
click at [1061, 165] on div "How was your claim registration experience? What made your experience great? Cl…" at bounding box center [657, 308] width 1314 height 616
click at [713, 195] on img at bounding box center [731, 227] width 77 height 77
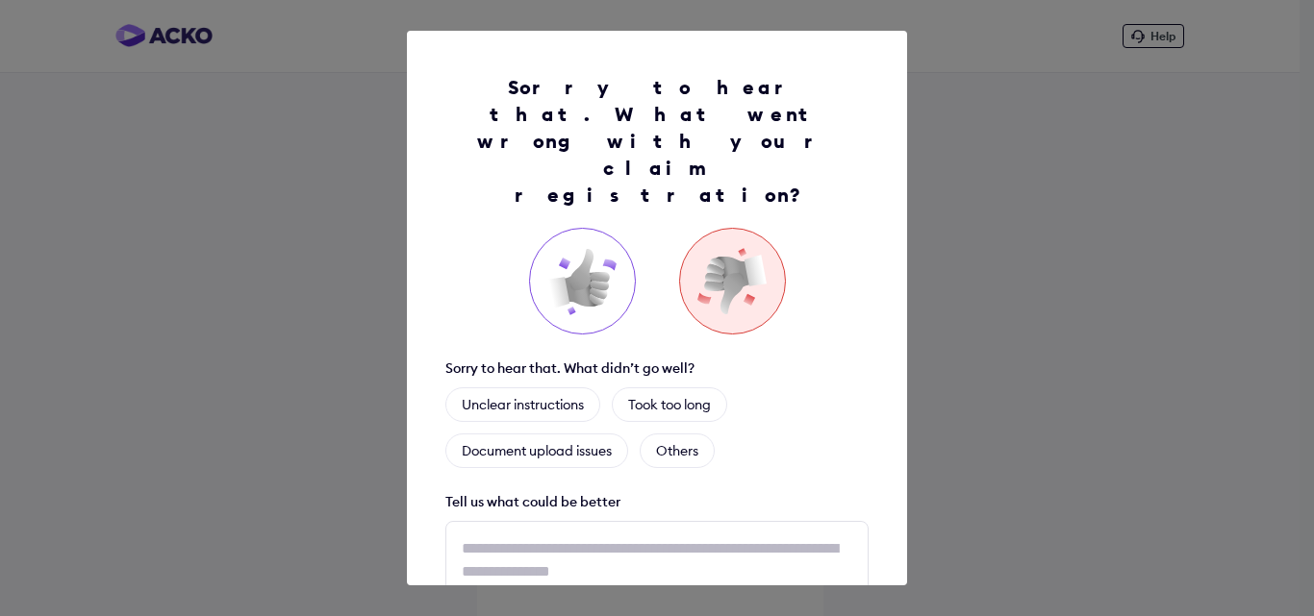
click at [564, 243] on img at bounding box center [581, 281] width 77 height 77
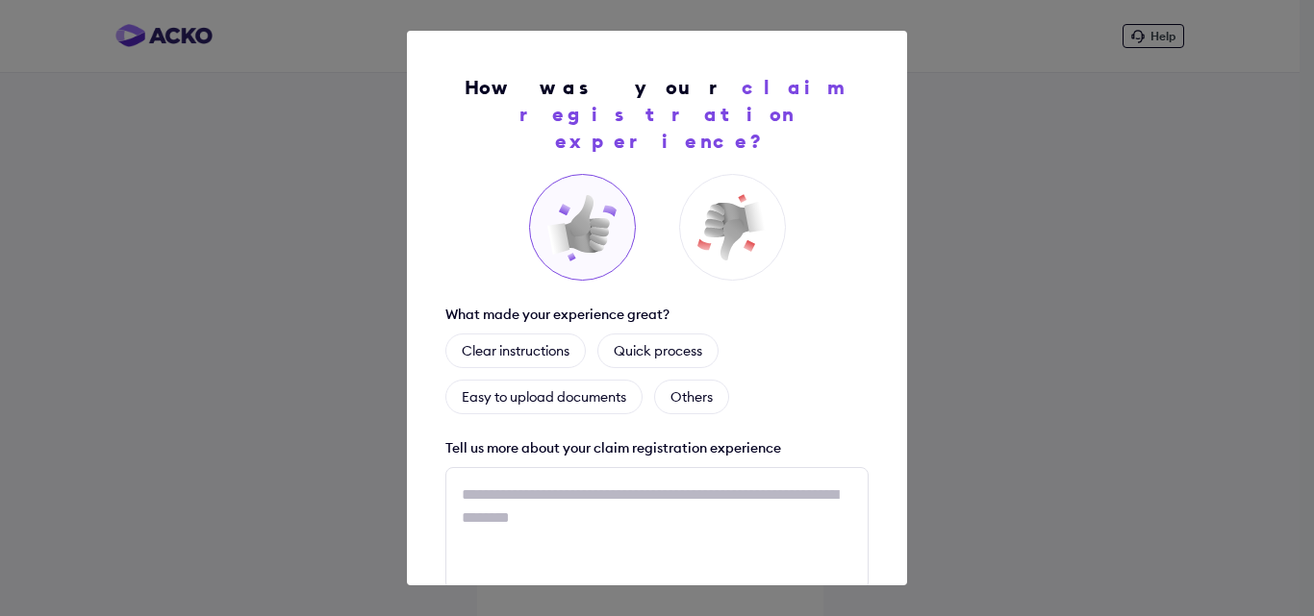
click at [1056, 233] on div "How was your claim registration experience? What made your experience great? Cl…" at bounding box center [657, 308] width 1314 height 616
click at [1022, 139] on div "How was your claim registration experience? What made your experience great? Cl…" at bounding box center [657, 308] width 1314 height 616
click at [1214, 196] on div "How was your claim registration experience? What made your experience great? Cl…" at bounding box center [657, 308] width 1314 height 616
click at [786, 114] on div "How was your claim registration experience?" at bounding box center [657, 114] width 404 height 81
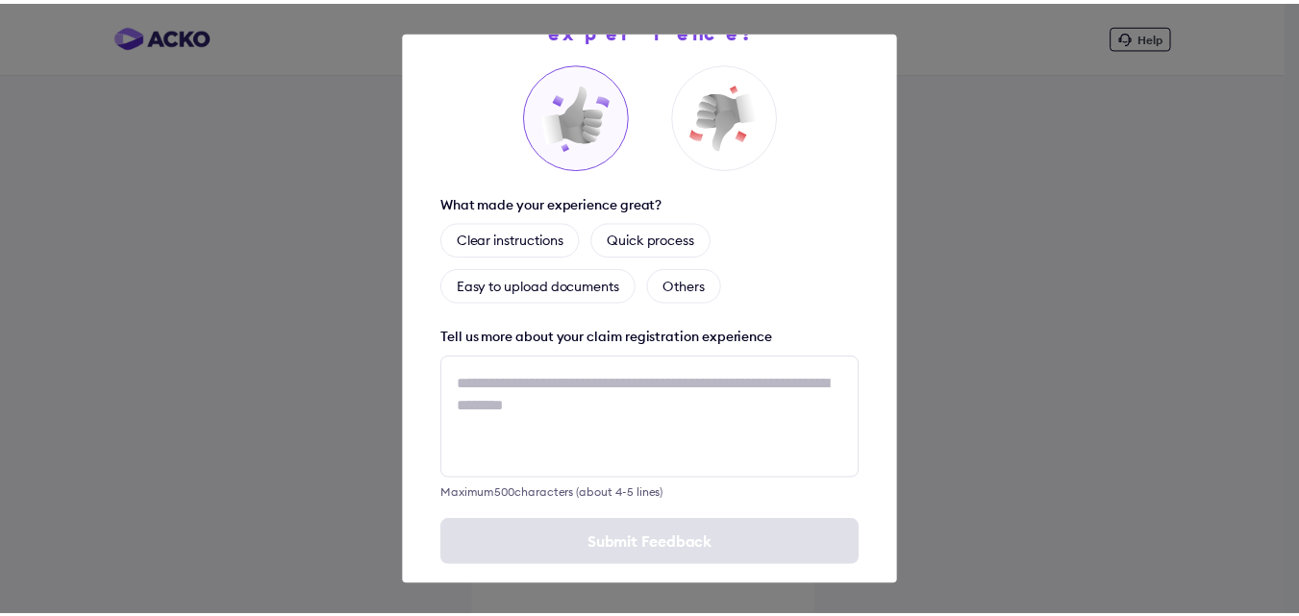
scroll to position [113, 0]
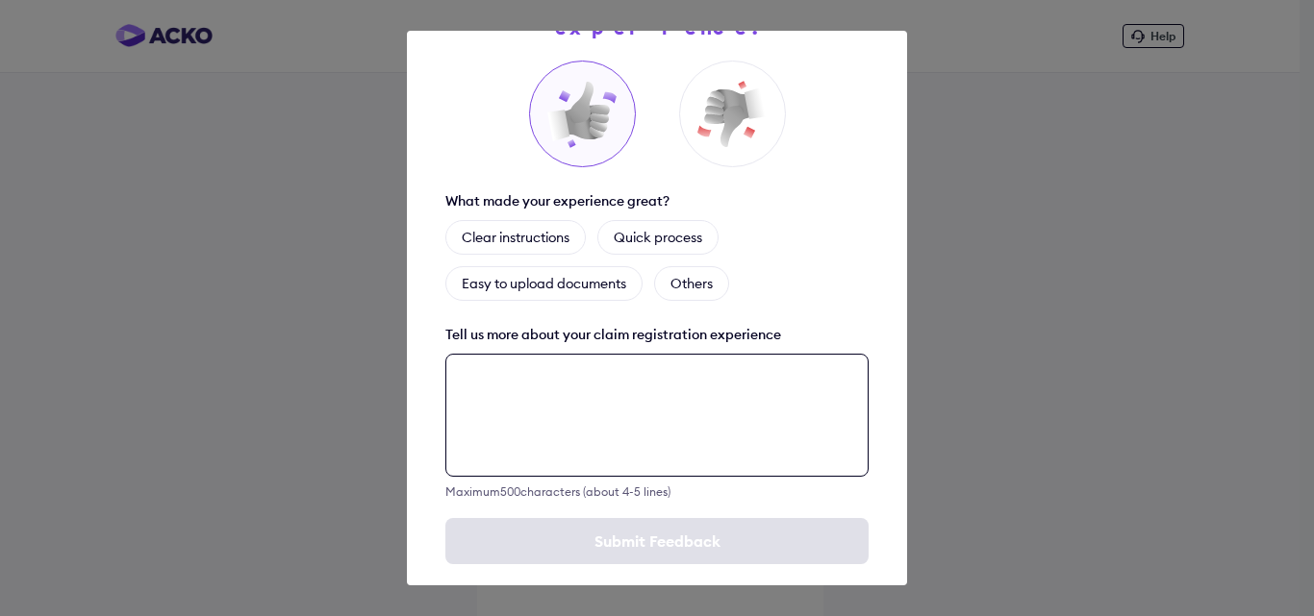
click at [607, 390] on textarea at bounding box center [656, 415] width 423 height 123
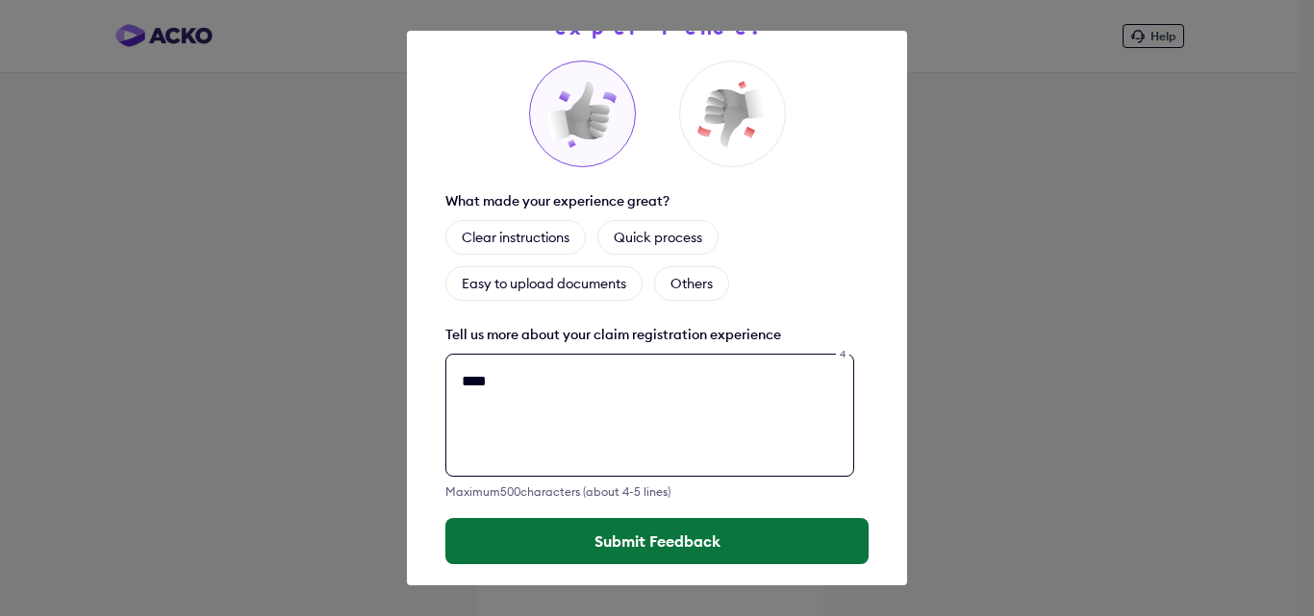
type textarea "****"
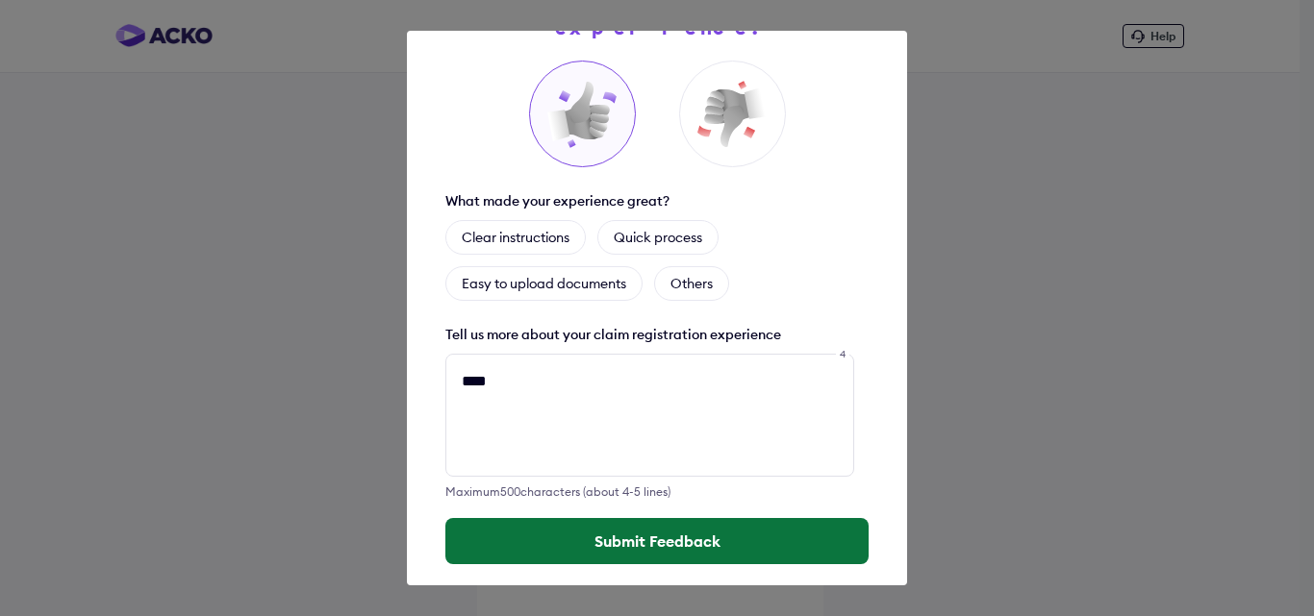
click at [641, 518] on button "Submit Feedback" at bounding box center [656, 541] width 423 height 46
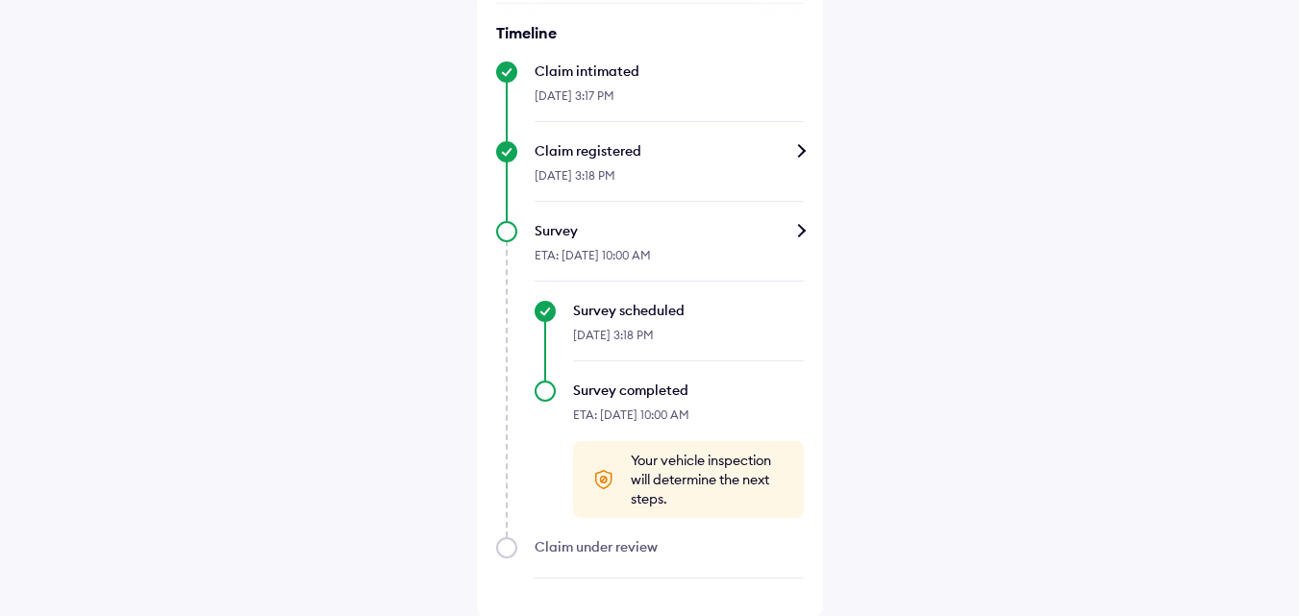
scroll to position [632, 0]
click at [799, 228] on div "Survey" at bounding box center [669, 229] width 269 height 19
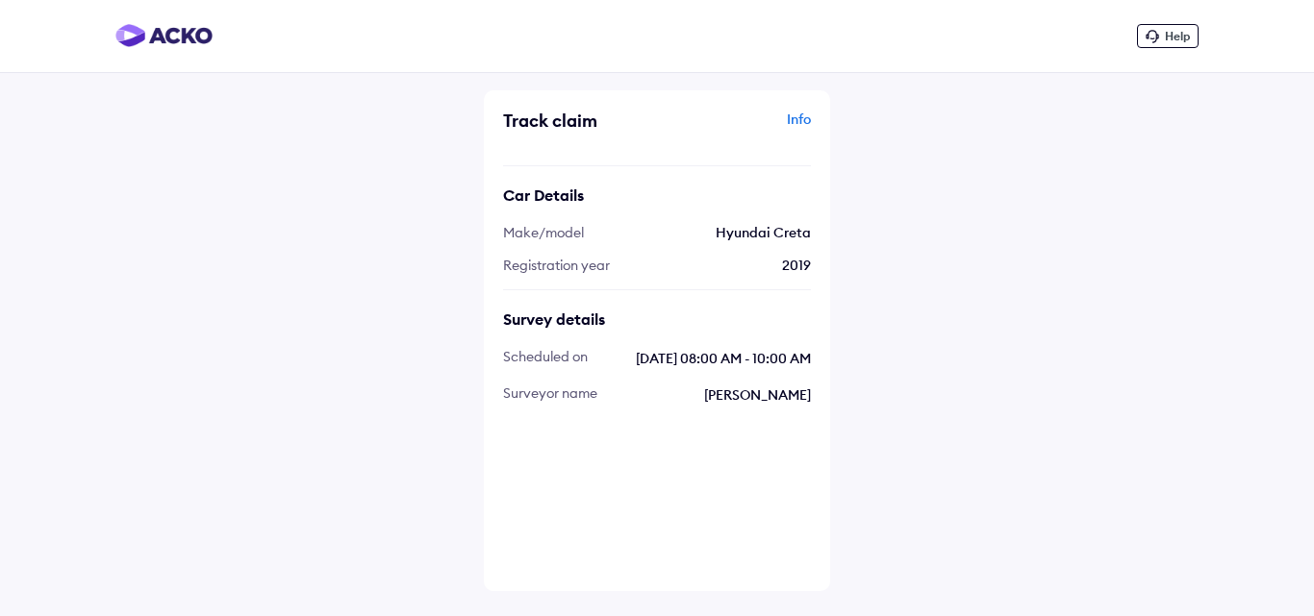
click at [801, 229] on span "Hyundai Creta" at bounding box center [762, 232] width 95 height 17
click at [802, 125] on div "Info" at bounding box center [736, 128] width 149 height 37
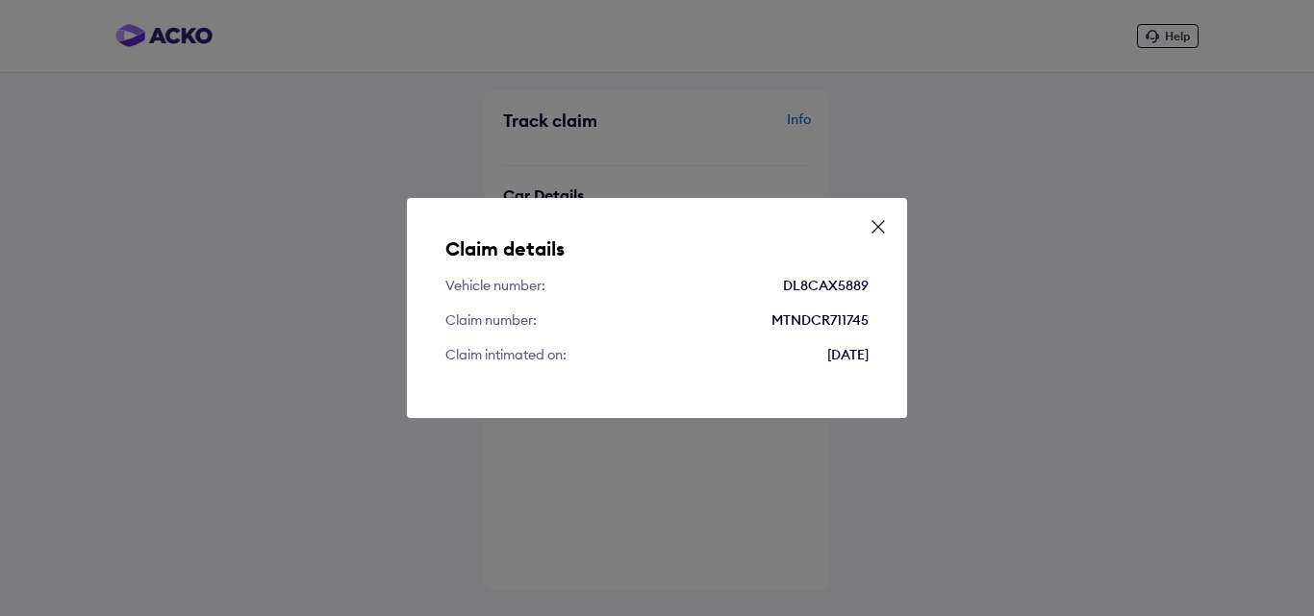
click at [882, 227] on icon at bounding box center [877, 226] width 19 height 19
